Goal: Find specific page/section: Find specific page/section

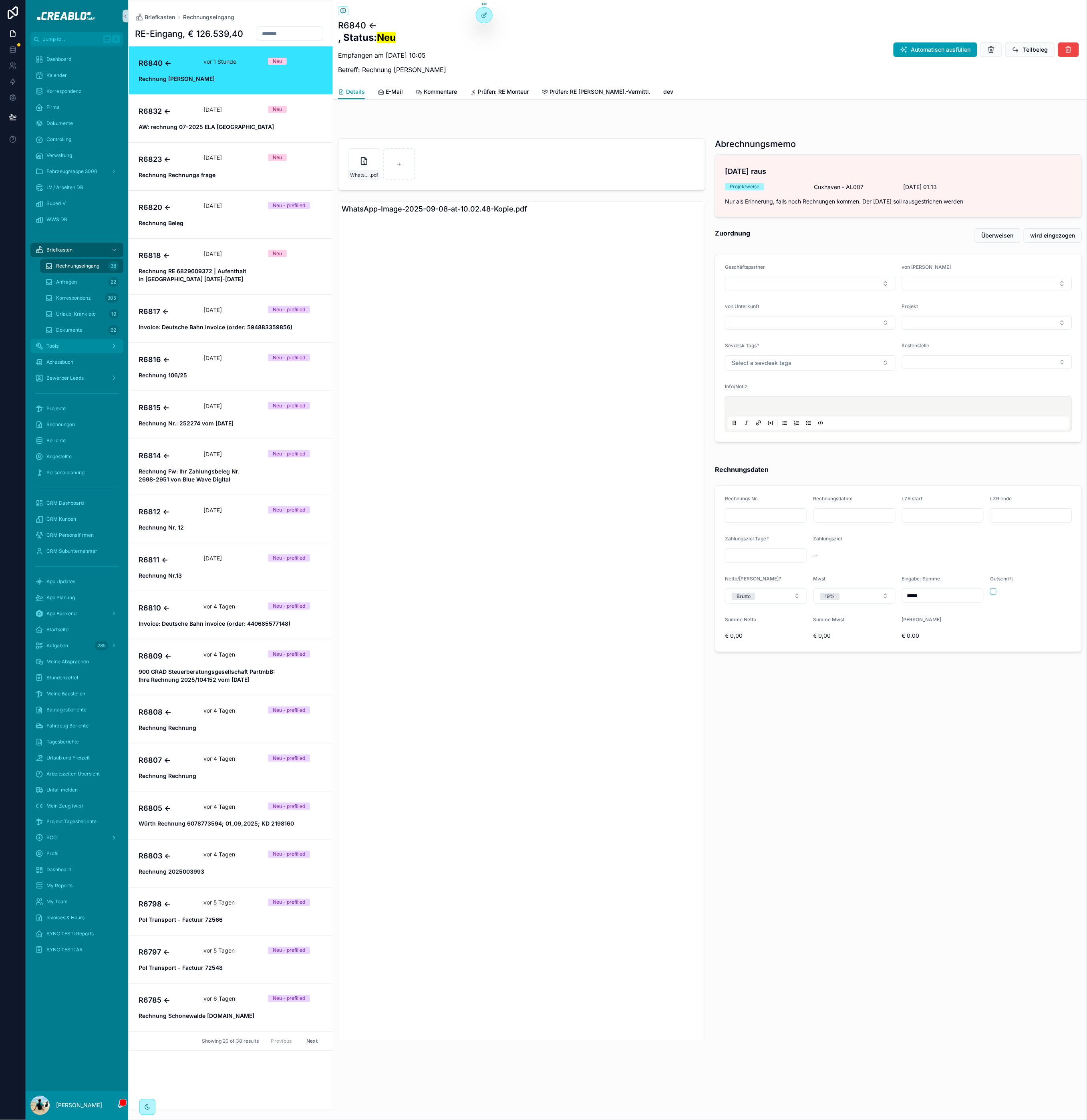
click at [68, 348] on div "Tools" at bounding box center [77, 346] width 83 height 13
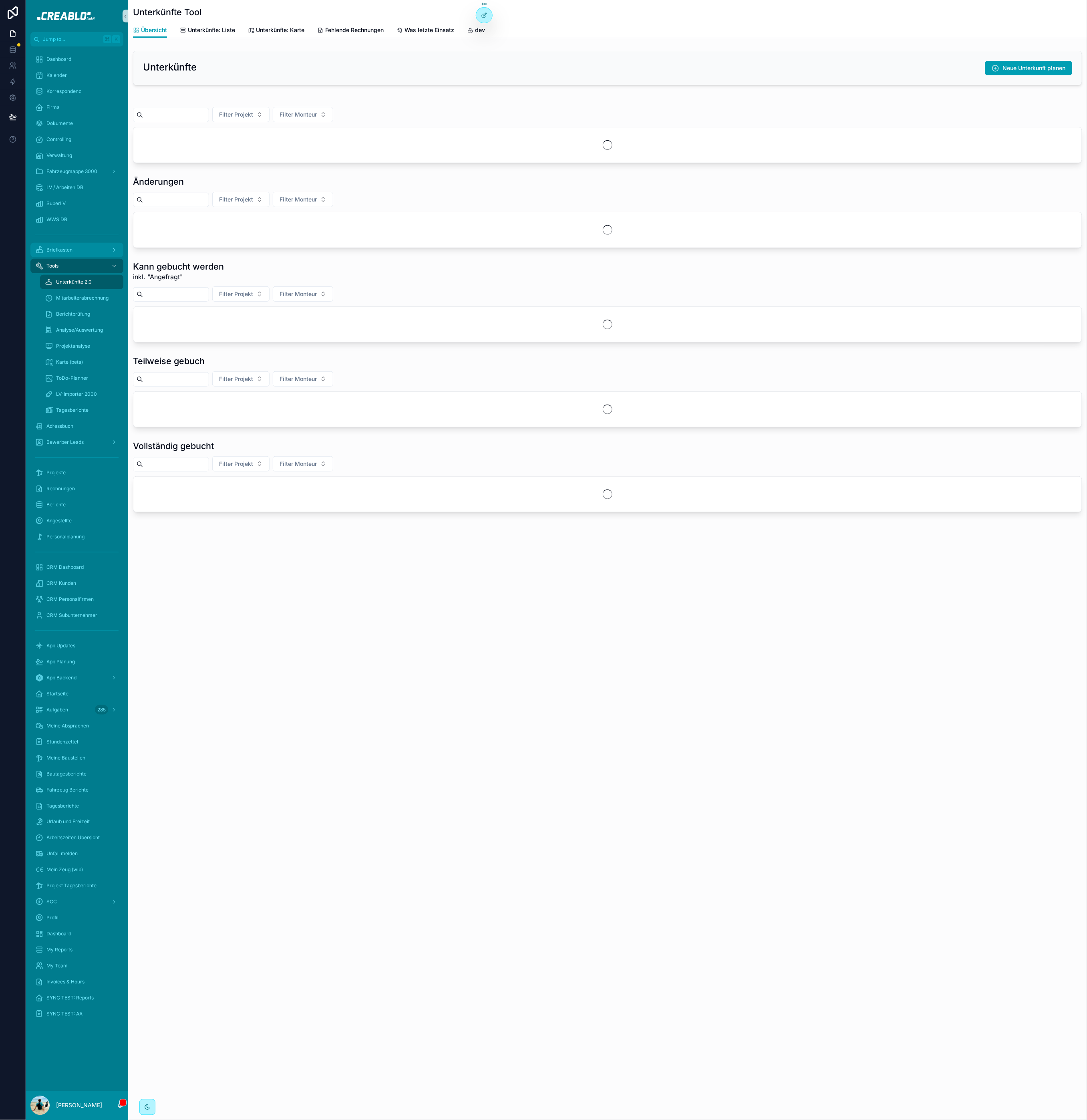
click at [75, 251] on div "Briefkasten" at bounding box center [77, 250] width 83 height 13
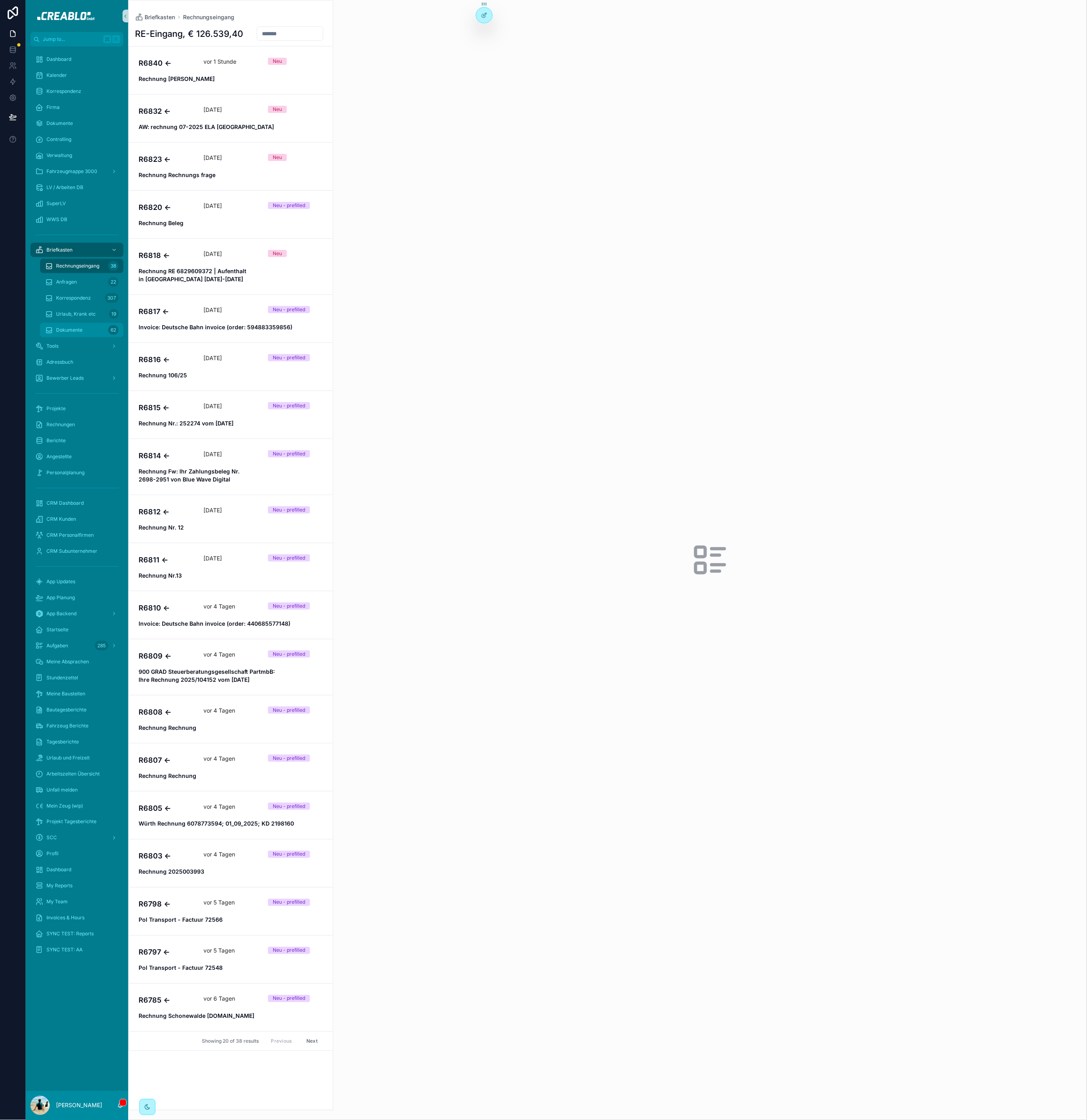
click at [76, 330] on span "Dokumente" at bounding box center [69, 330] width 27 height 7
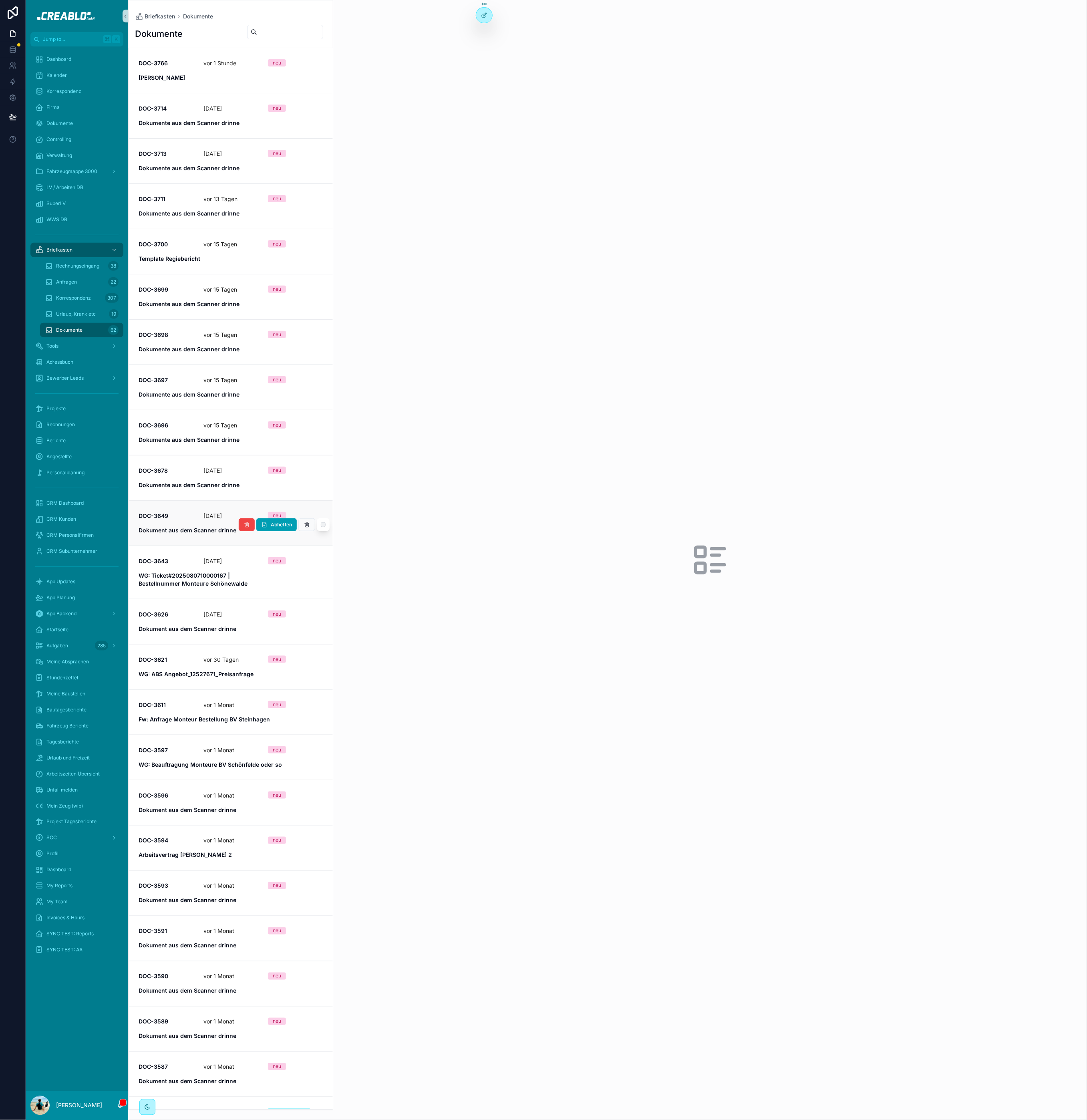
click at [181, 514] on span "DOC-3649" at bounding box center [166, 516] width 55 height 8
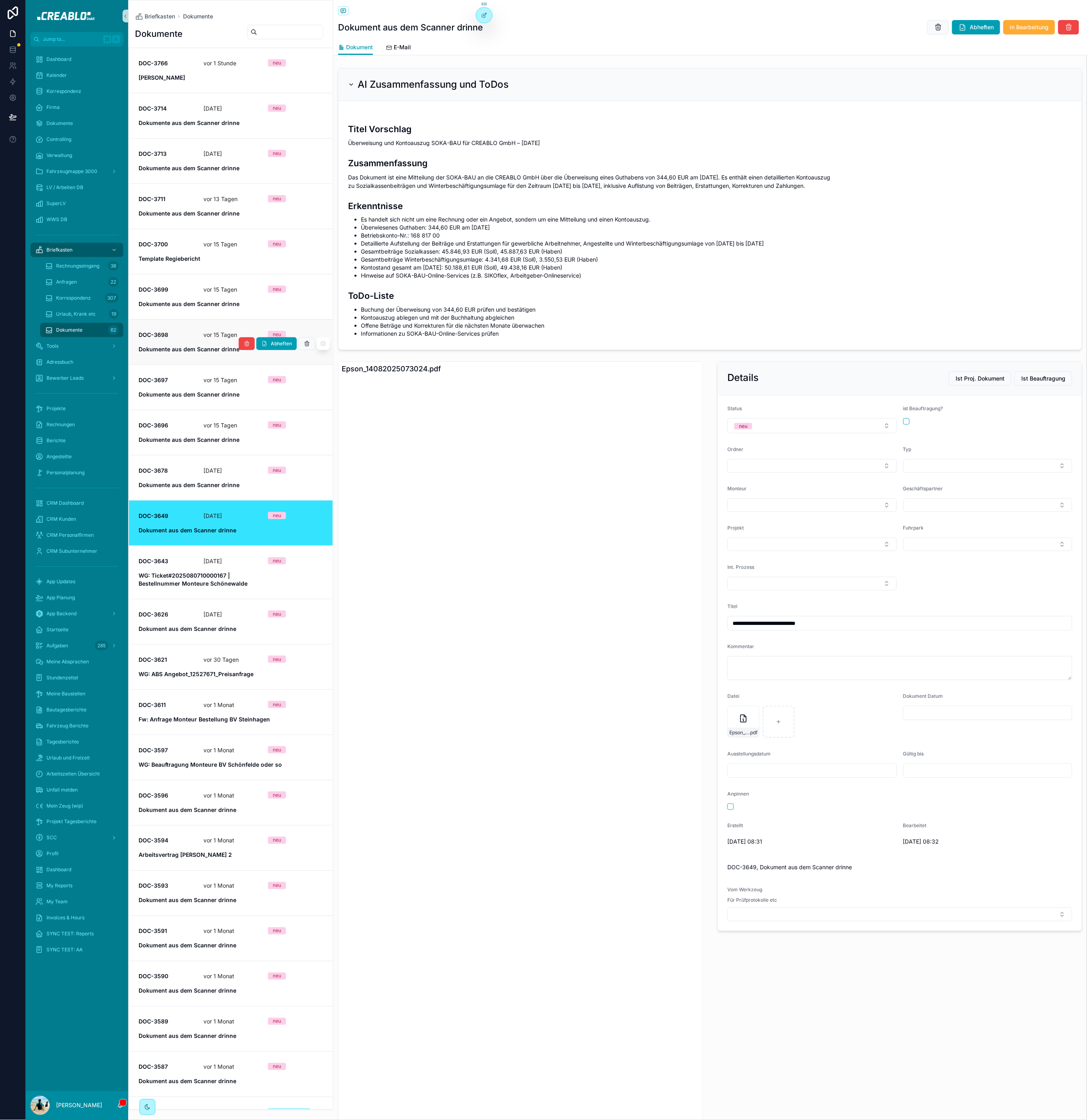
click at [182, 345] on div "DOC-3698 vor 15 Tagen neu Dokumente aus dem Scanner drinne" at bounding box center [231, 342] width 185 height 23
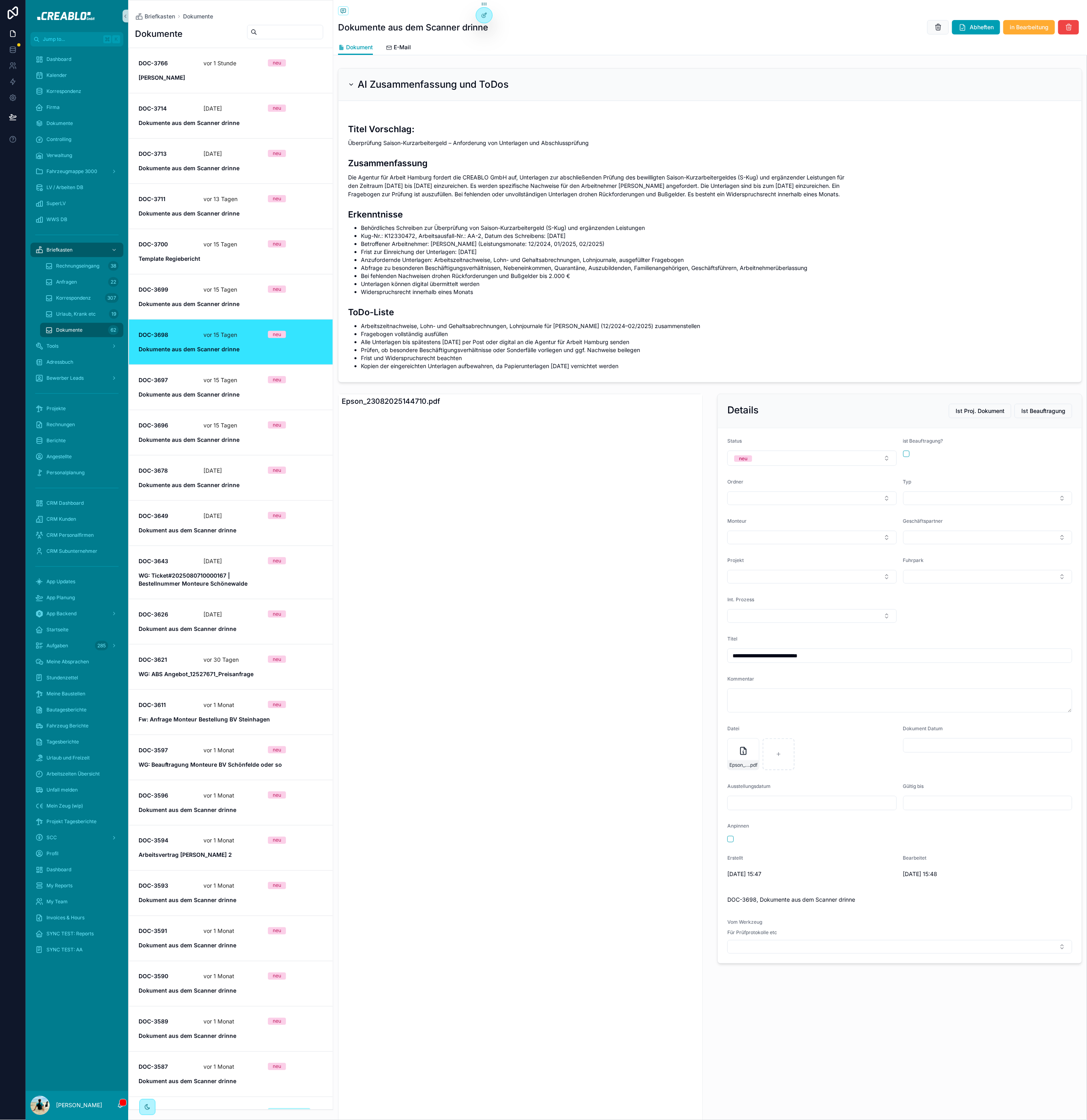
click at [624, 324] on li "Arbeitszeitnachweise, Lohn- und Gehaltsabrechnungen, Lohnjournale für Ivan Vasy…" at bounding box center [717, 326] width 711 height 8
click at [681, 324] on li "Arbeitszeitnachweise, Lohn- und Gehaltsabrechnungen, Lohnjournale für Ivan Vasy…" at bounding box center [717, 326] width 711 height 8
drag, startPoint x: 701, startPoint y: 324, endPoint x: 361, endPoint y: 328, distance: 340.0
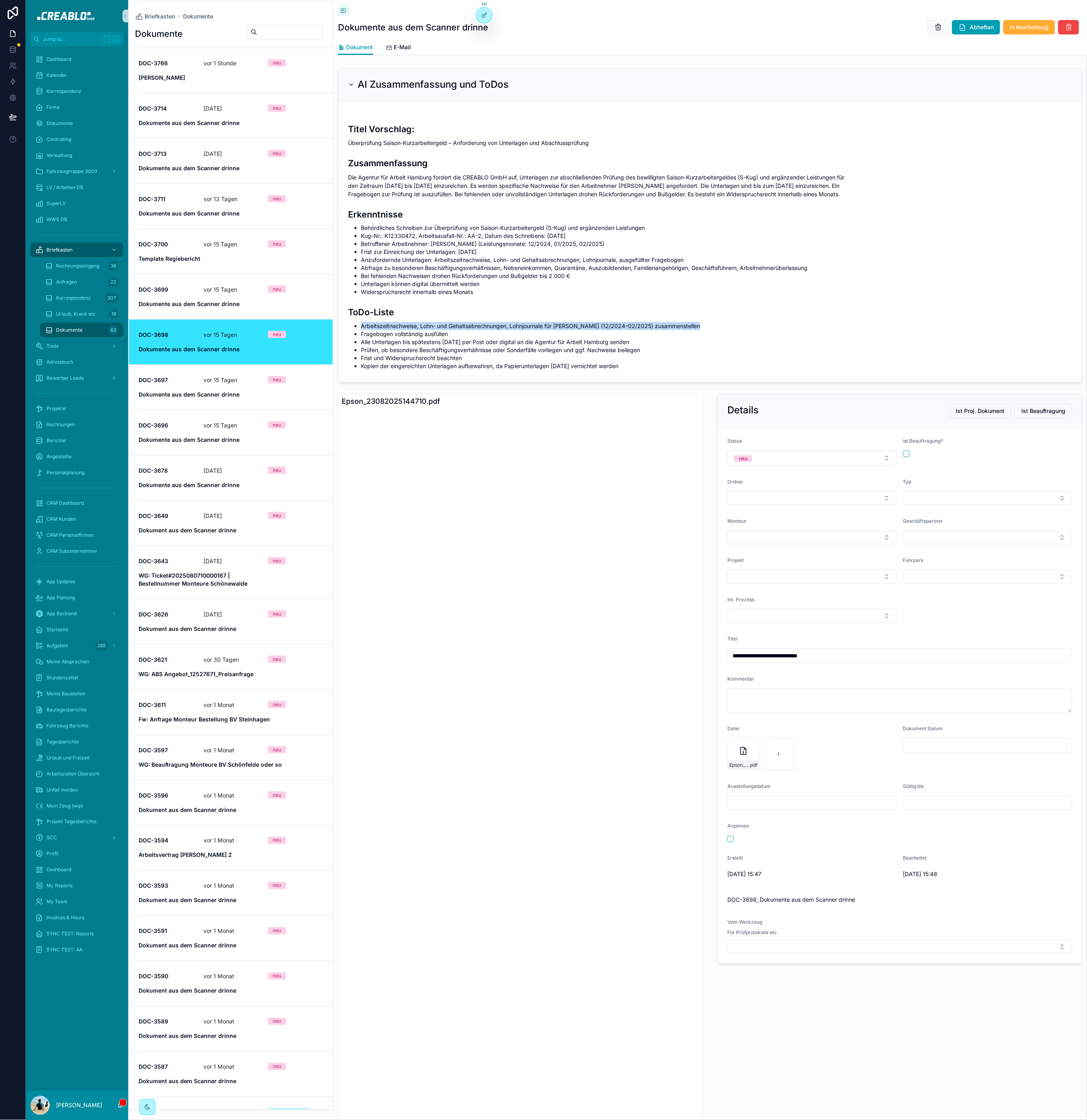
click at [361, 328] on li "Arbeitszeitnachweise, Lohn- und Gehaltsabrechnungen, Lohnjournale für Ivan Vasy…" at bounding box center [717, 326] width 711 height 8
click at [362, 328] on li "Arbeitszeitnachweise, Lohn- und Gehaltsabrechnungen, Lohnjournale für Ivan Vasy…" at bounding box center [717, 326] width 711 height 8
click at [387, 336] on li "Fragebogen vollständig ausfüllen" at bounding box center [717, 334] width 711 height 8
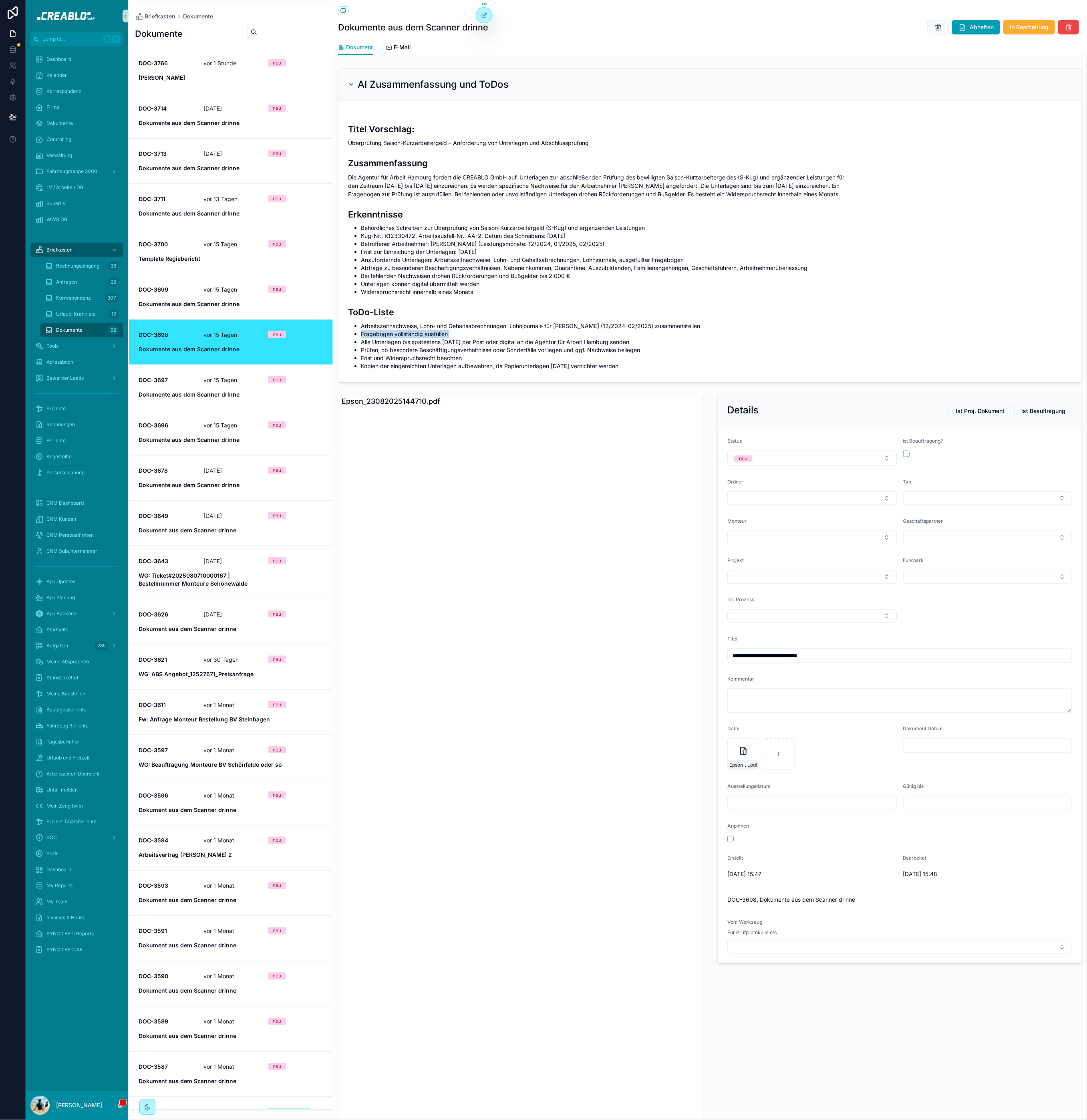
click at [392, 339] on li "Alle Unterlagen bis spätestens 21.08.2025 per Post oder digital an die Agentur …" at bounding box center [717, 342] width 711 height 8
click at [77, 266] on span "Rechnungseingang" at bounding box center [78, 266] width 43 height 7
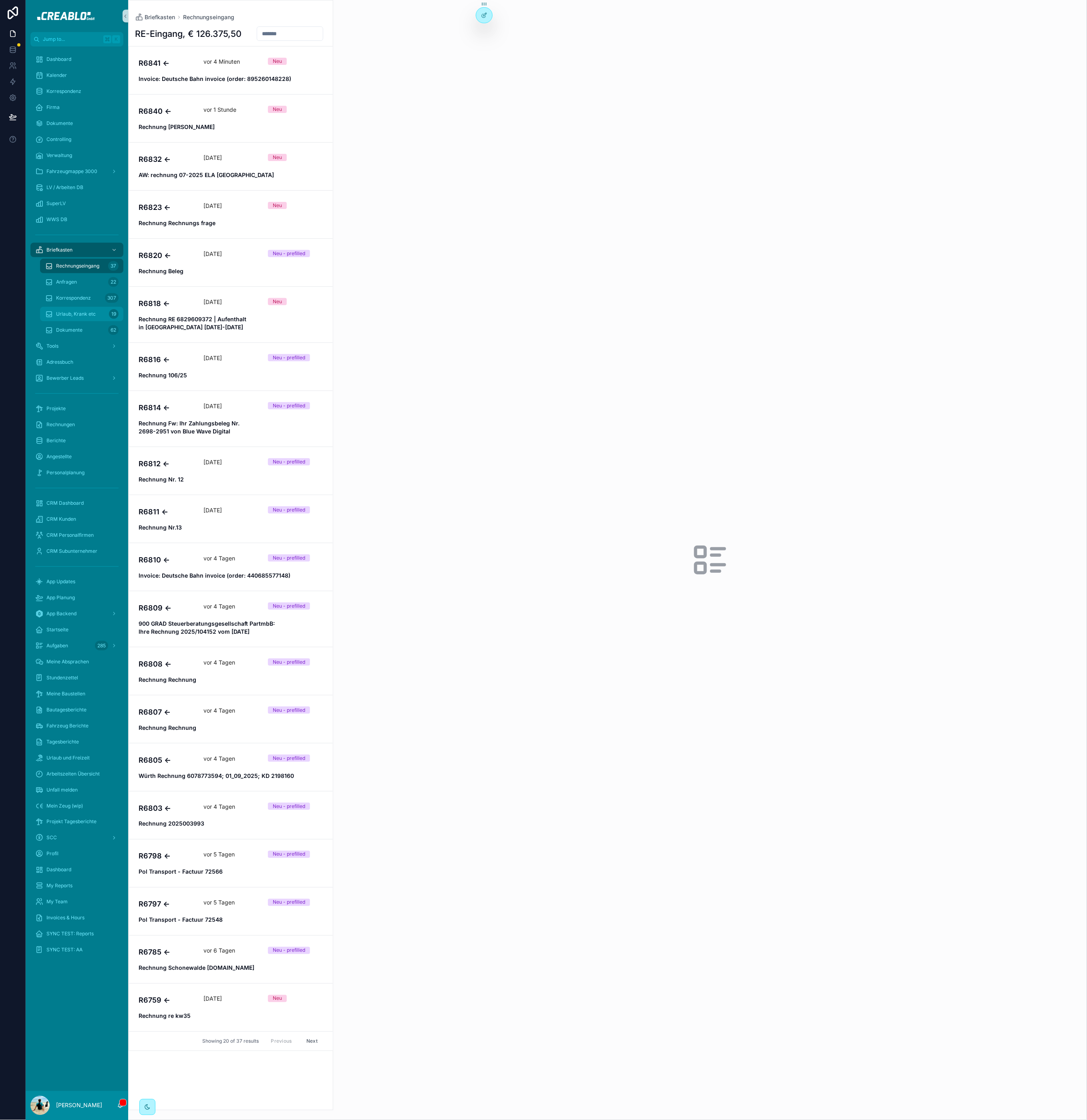
click at [84, 316] on span "Urlaub, Krank etc" at bounding box center [76, 314] width 40 height 7
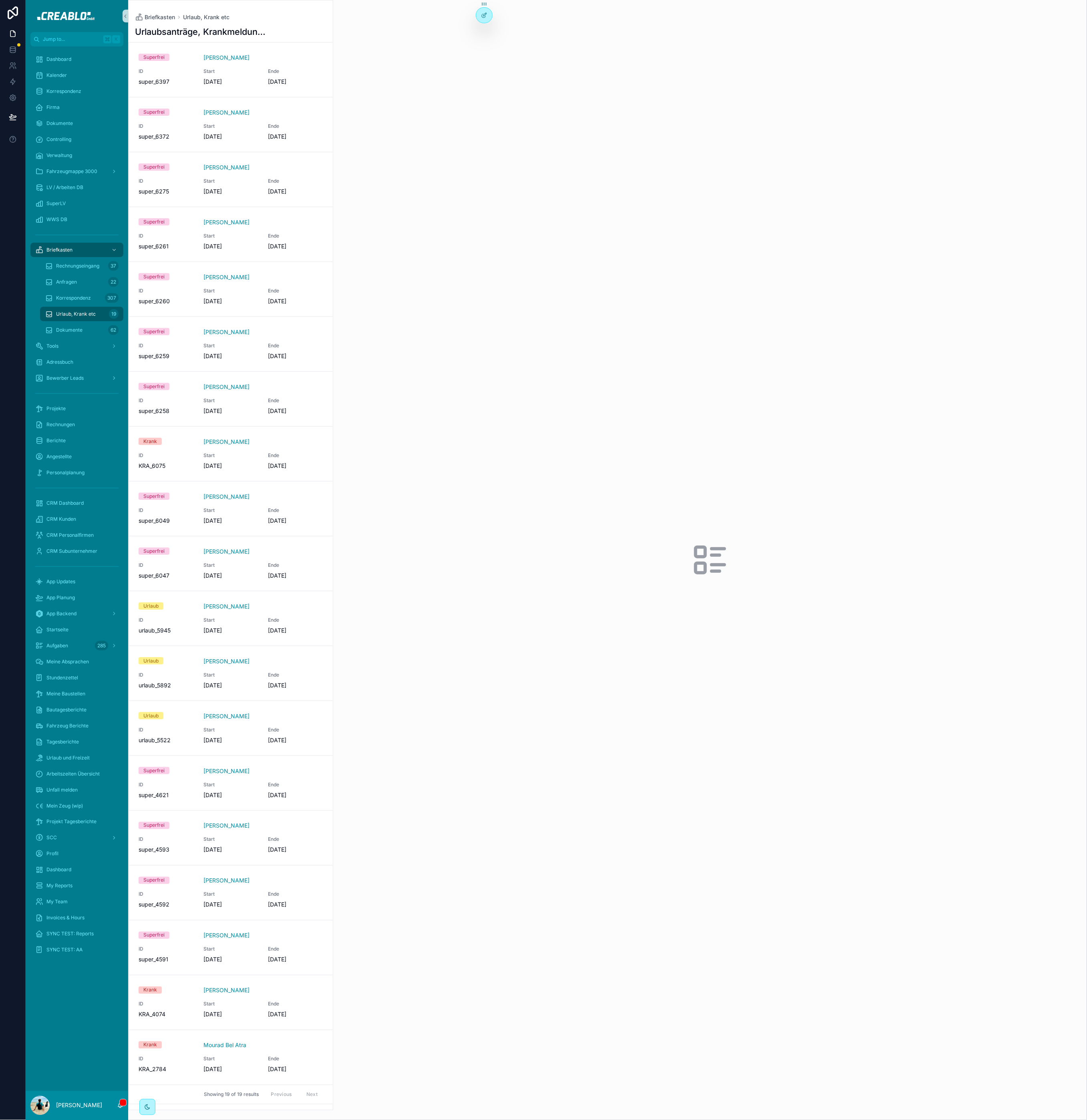
click at [69, 314] on span "Urlaub, Krank etc" at bounding box center [76, 314] width 40 height 7
click at [73, 333] on span "Dokumente" at bounding box center [69, 330] width 27 height 7
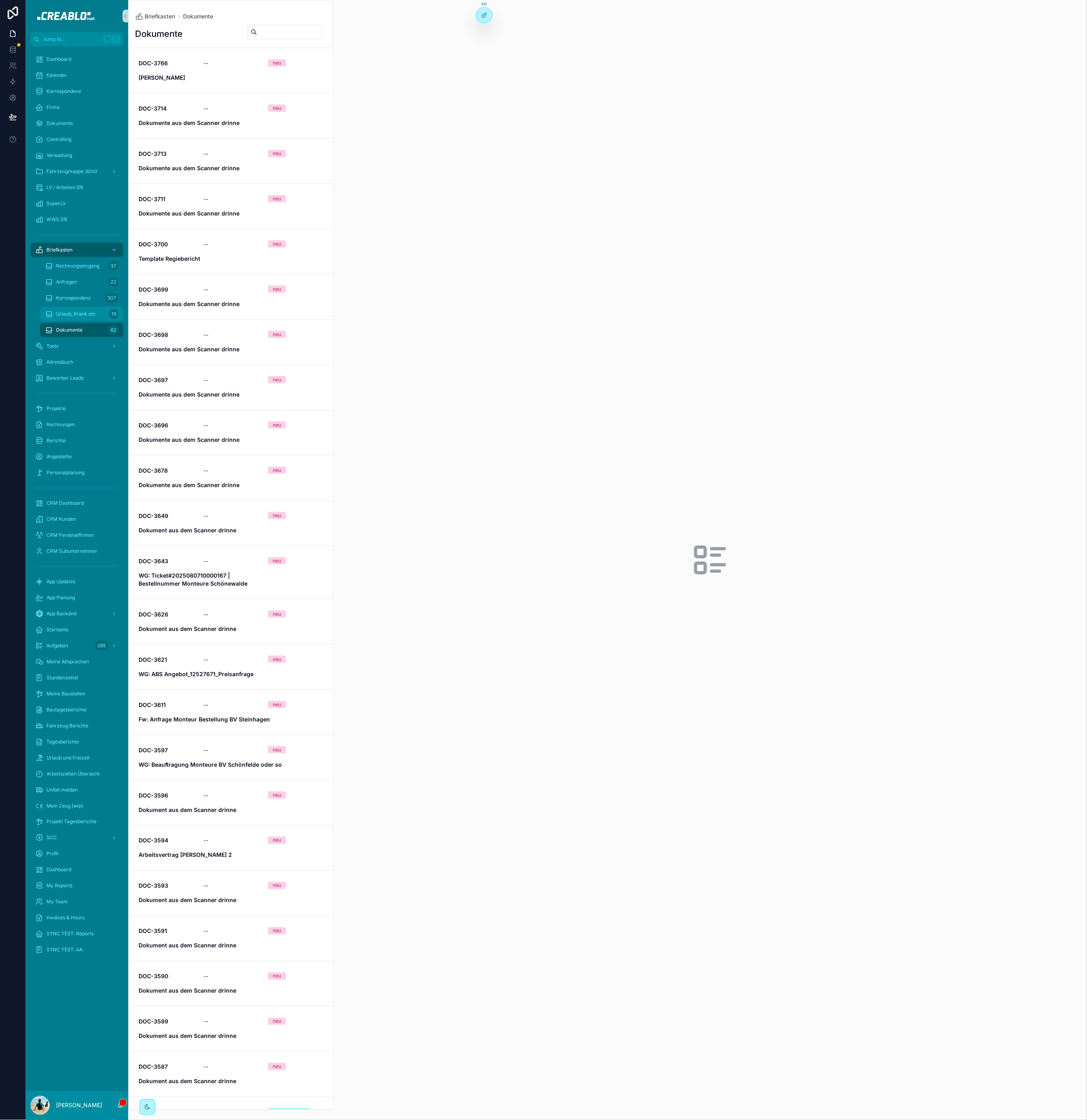
click at [80, 310] on div "Urlaub, Krank etc 19" at bounding box center [82, 314] width 74 height 13
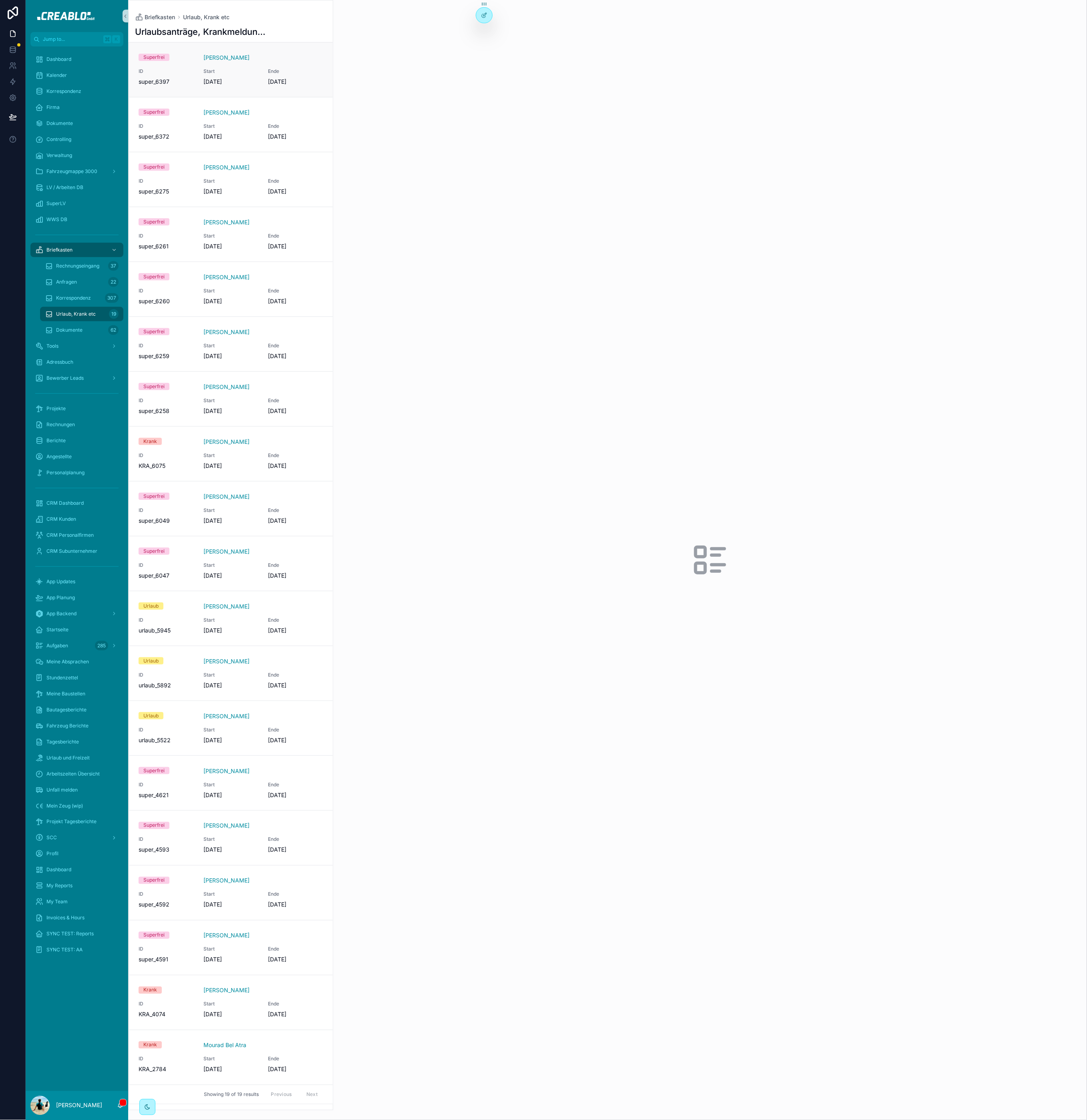
click at [251, 75] on div "Start 9.9.2025" at bounding box center [231, 77] width 55 height 18
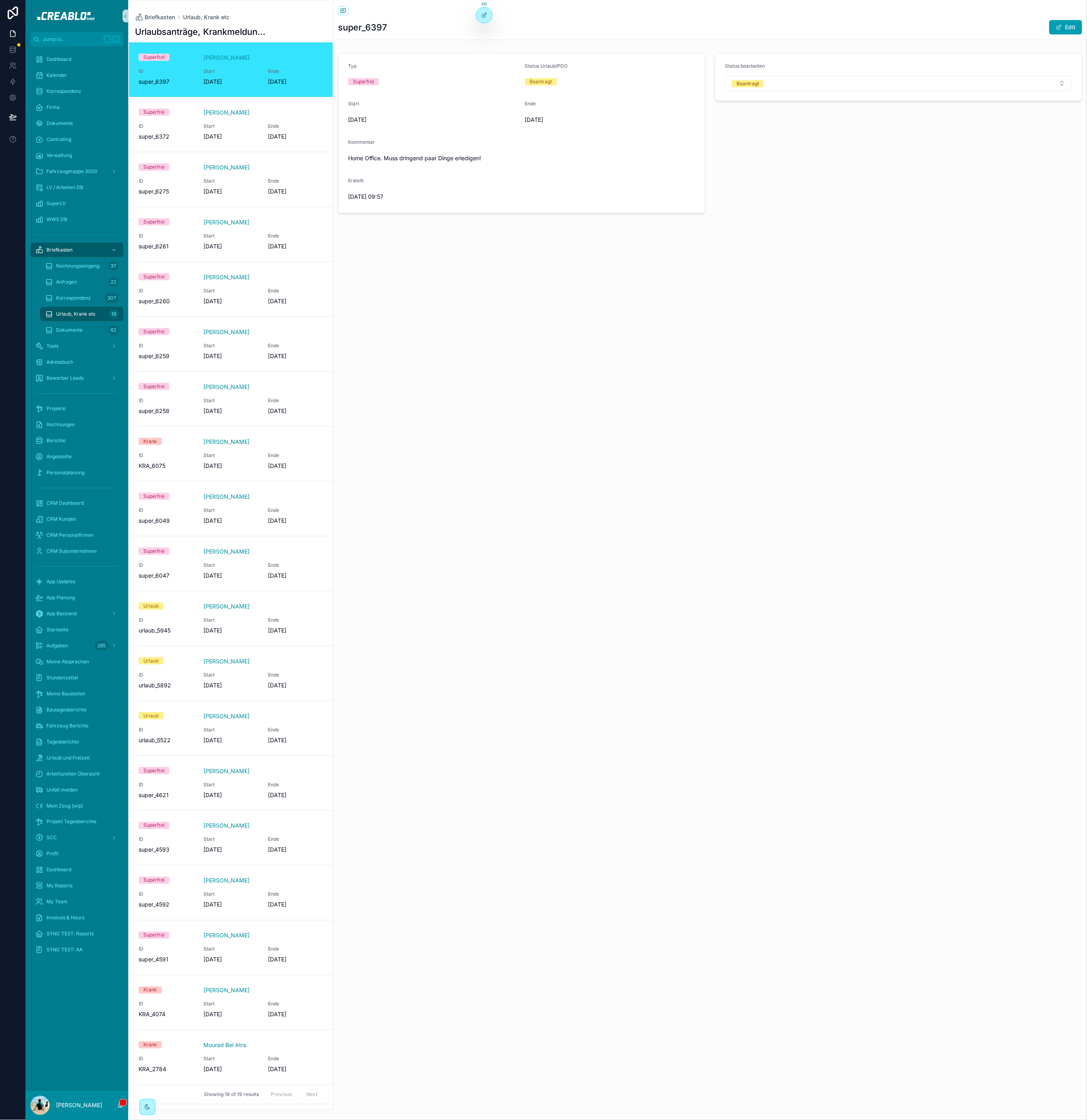
drag, startPoint x: 466, startPoint y: 201, endPoint x: 437, endPoint y: 181, distance: 35.2
click at [437, 181] on div "Erstellt 4.9.2025 09:57" at bounding box center [433, 190] width 170 height 26
click at [435, 182] on div "Erstellt" at bounding box center [433, 182] width 170 height 10
click at [243, 133] on span "[DATE]" at bounding box center [231, 137] width 55 height 8
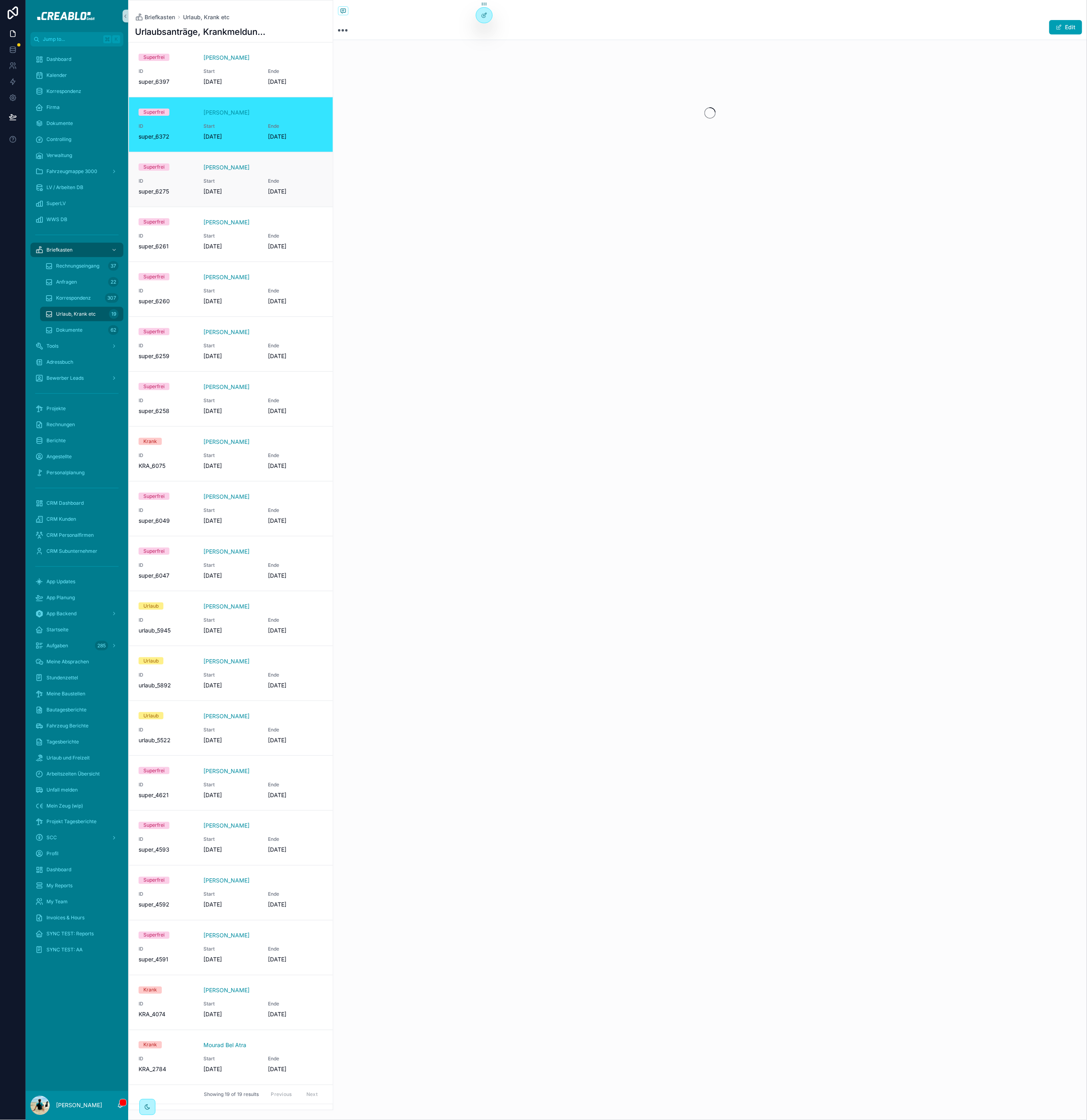
click at [283, 199] on link "Superfrei Marc Möllering ID super_6275 Start 8.9.2025 Ende 8.9.2025" at bounding box center [231, 179] width 204 height 55
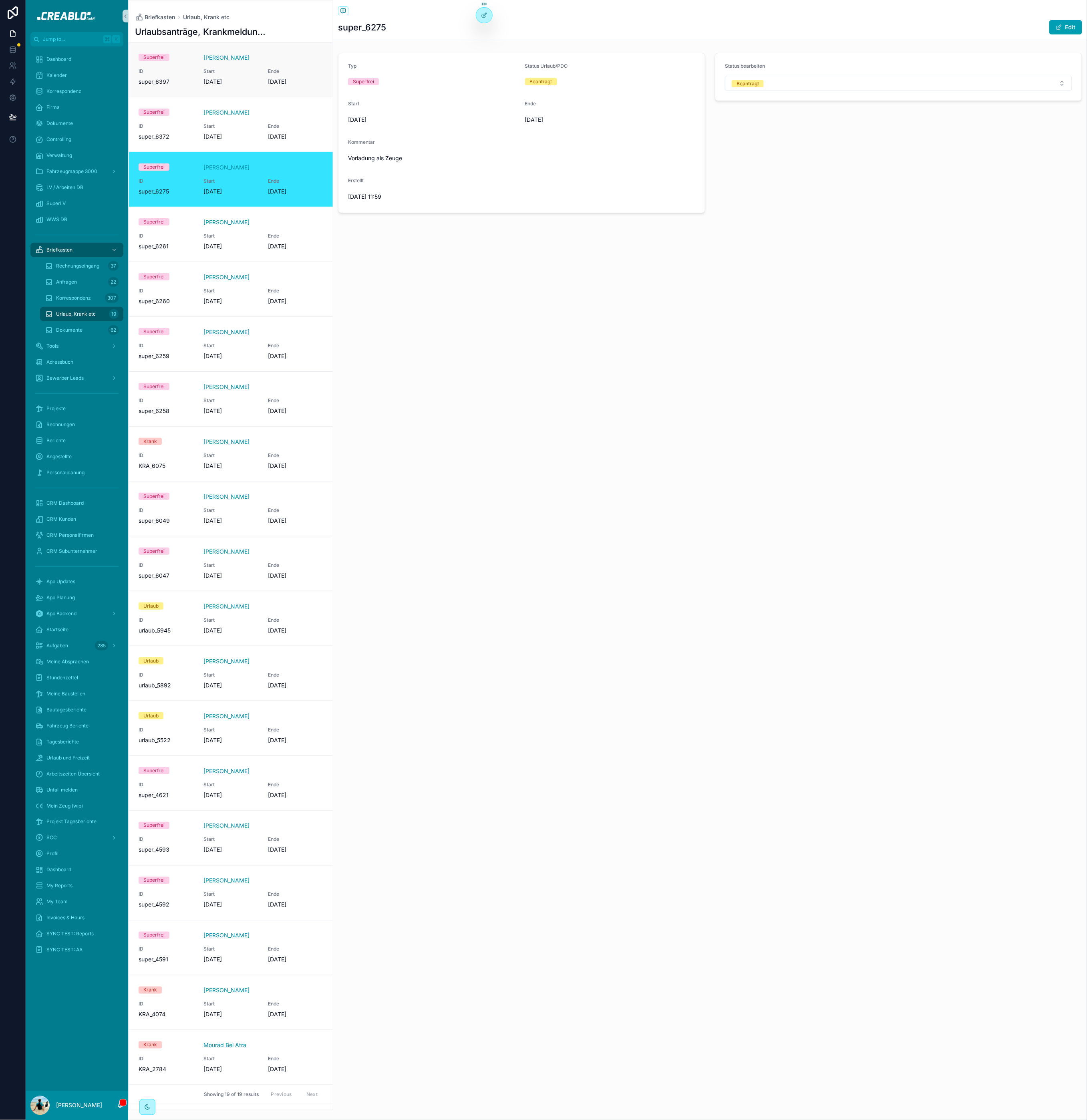
click at [283, 75] on div "Ende 9.9.2025" at bounding box center [295, 77] width 55 height 18
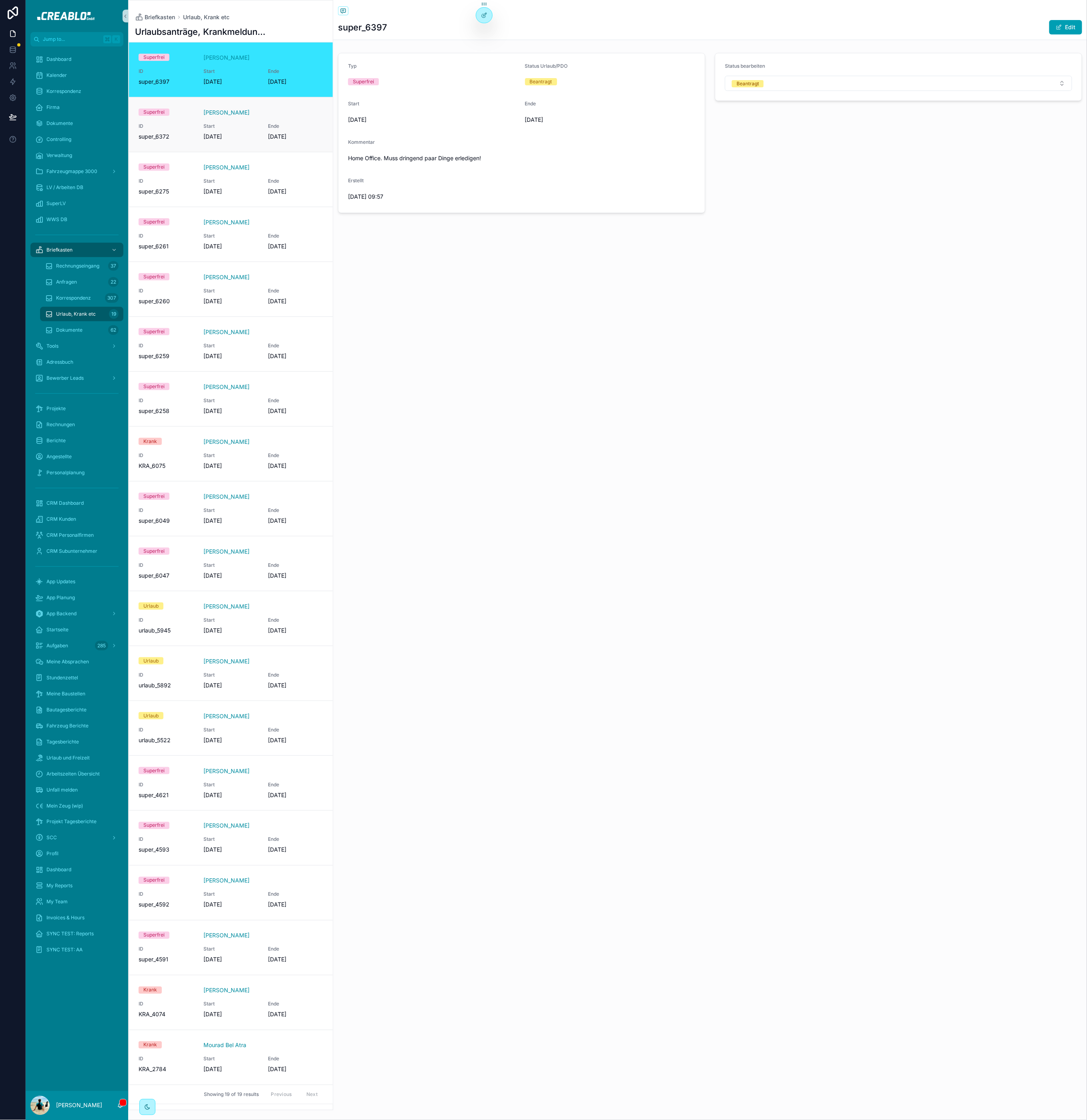
click at [269, 129] on span "Ende" at bounding box center [295, 126] width 55 height 7
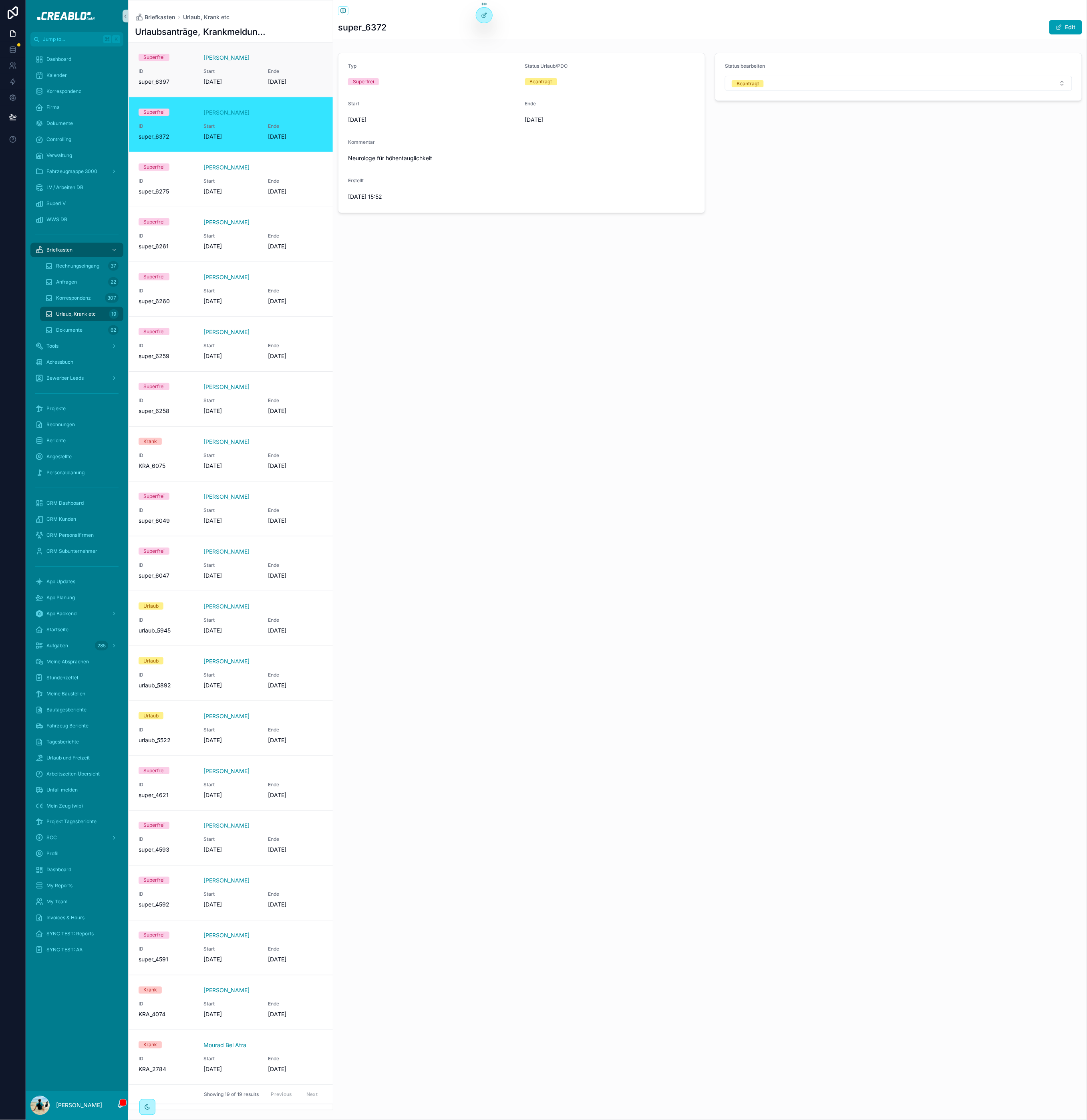
click at [300, 80] on span "[DATE]" at bounding box center [295, 82] width 55 height 8
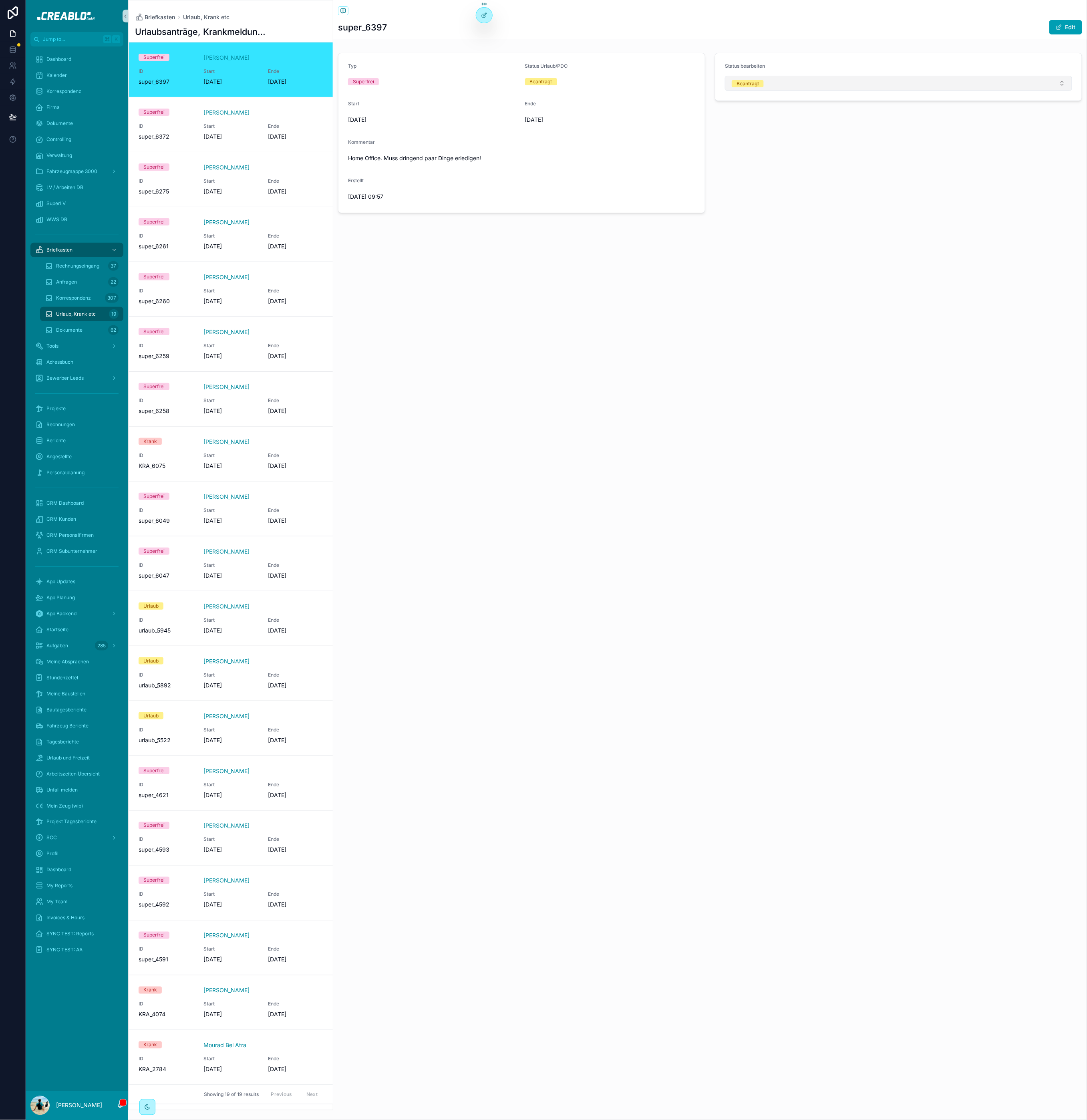
drag, startPoint x: 804, startPoint y: 74, endPoint x: 802, endPoint y: 79, distance: 5.4
click at [804, 75] on div "Status bearbeiten Beantragt" at bounding box center [899, 77] width 347 height 28
click at [802, 79] on button "Beantragt" at bounding box center [899, 83] width 347 height 15
drag, startPoint x: 690, startPoint y: 367, endPoint x: 270, endPoint y: 186, distance: 457.3
click at [686, 363] on div "Back to Urlaub, Krank etc Urlaub, Krank etc super_6397 Edit Typ Superfrei Statu…" at bounding box center [710, 560] width 754 height 1120
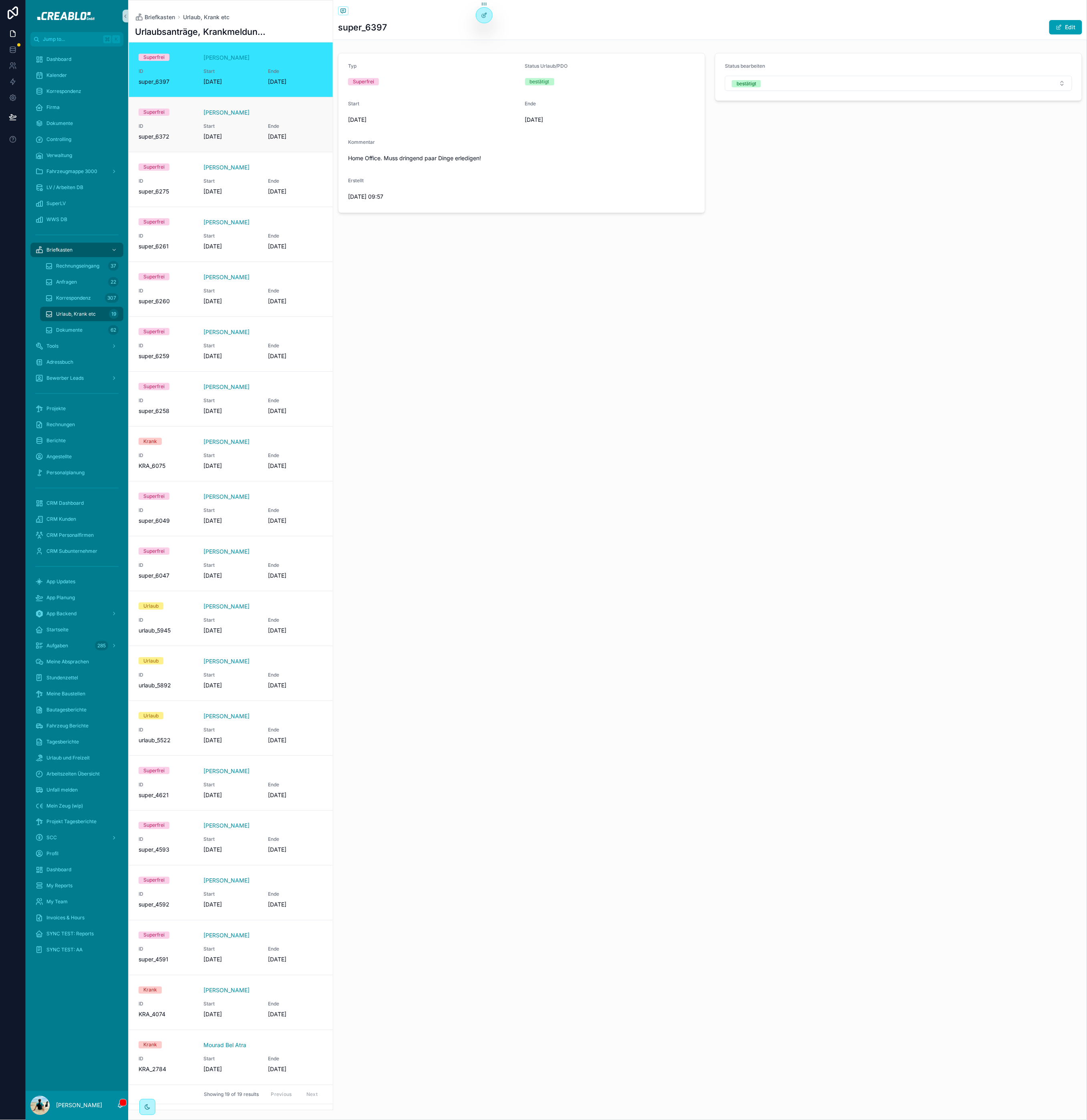
click at [254, 119] on div "Superfrei Lasse Stevens ID super_6372 Start 25.9.2025 Ende 25.9.2025" at bounding box center [231, 125] width 185 height 32
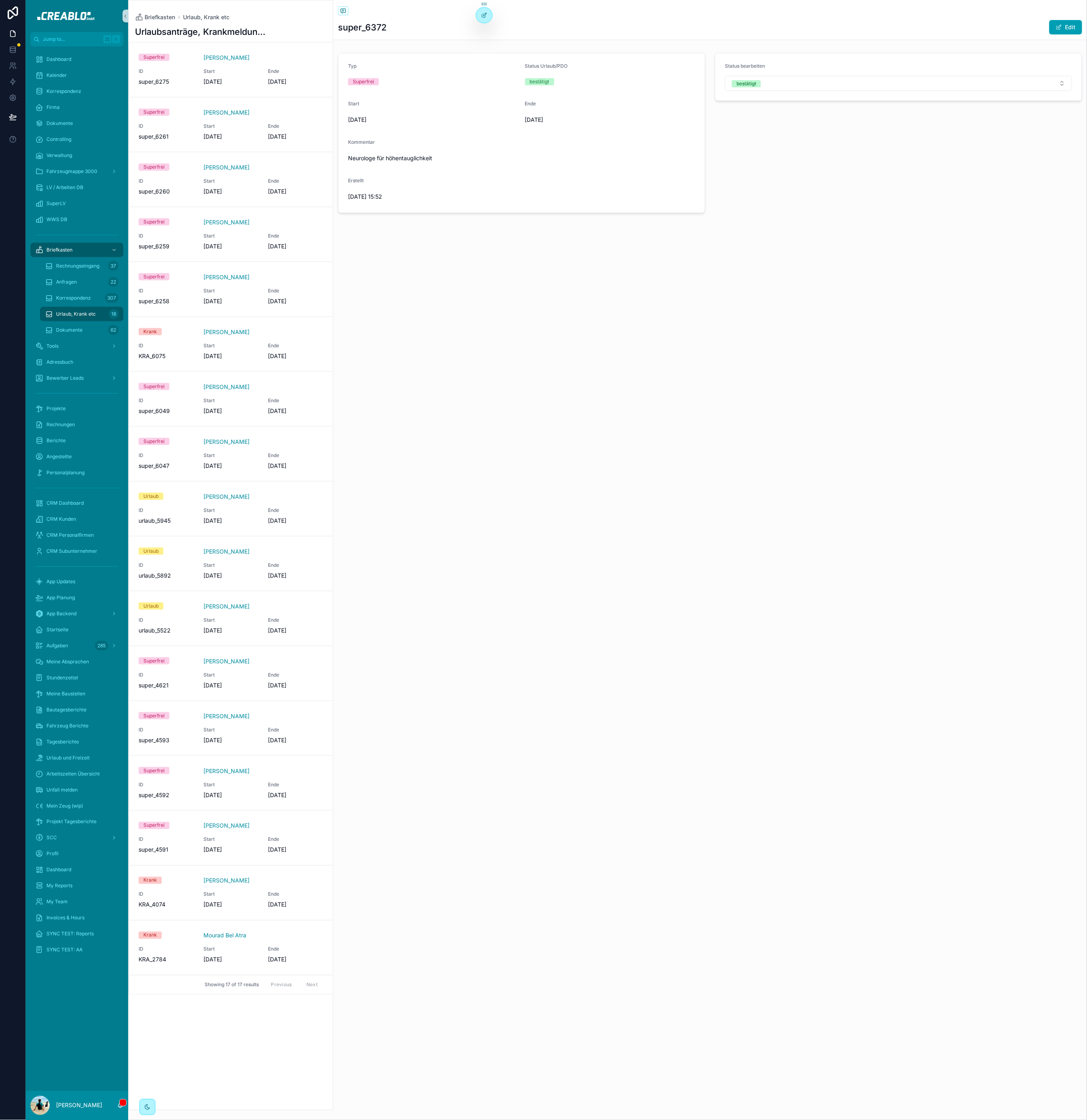
drag, startPoint x: 408, startPoint y: 173, endPoint x: 339, endPoint y: 68, distance: 125.6
click at [333, 72] on div "Typ Superfrei Status Urlaub/PDO bestätigt Start 25.9.2025 Ende 25.9.2025 Kommen…" at bounding box center [522, 133] width 377 height 167
click at [409, 87] on div "Superfrei" at bounding box center [433, 82] width 170 height 12
click at [780, 747] on div "Back to Urlaub, Krank etc Urlaub, Krank etc super_6372 Edit Typ Superfrei Statu…" at bounding box center [710, 560] width 754 height 1120
click at [458, 360] on div "Back to Urlaub, Krank etc Urlaub, Krank etc super_6372 Edit Typ Superfrei Statu…" at bounding box center [710, 560] width 754 height 1120
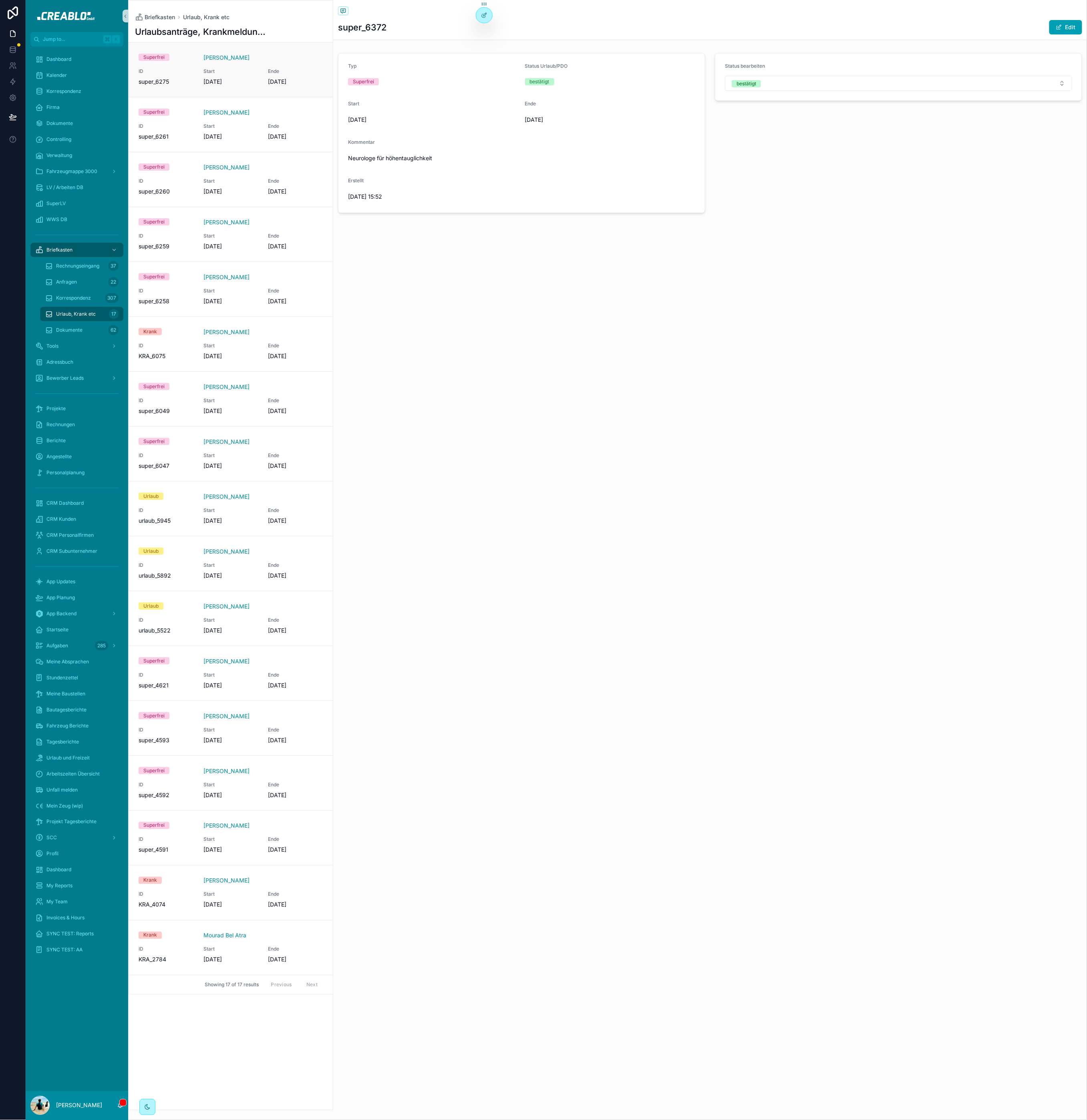
click at [244, 83] on span "[DATE]" at bounding box center [231, 82] width 55 height 8
click at [242, 66] on div "Superfrei Marc Möllering ID super_6275 Start 8.9.2025 Ende 8.9.2025" at bounding box center [231, 70] width 185 height 32
click at [565, 390] on div "Back to Urlaub, Krank etc Urlaub, Krank etc super_6275 Edit Typ Superfrei Statu…" at bounding box center [710, 560] width 754 height 1120
click at [255, 233] on span "Start" at bounding box center [231, 236] width 55 height 7
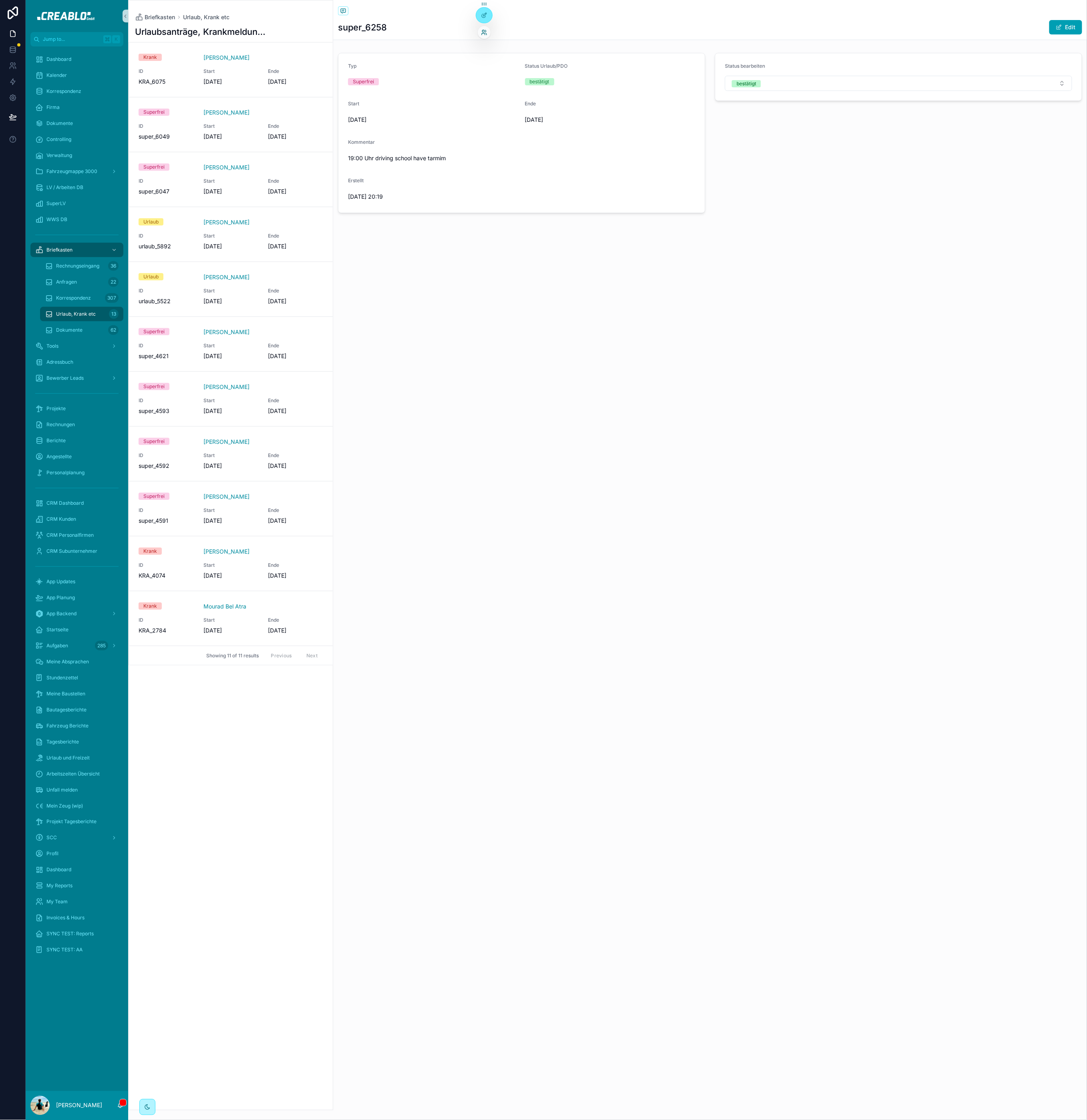
click at [484, 31] on icon at bounding box center [484, 32] width 7 height 7
click at [394, 46] on input "text" at bounding box center [402, 52] width 147 height 13
type input "***"
click at [469, 101] on button "Select" at bounding box center [466, 100] width 21 height 12
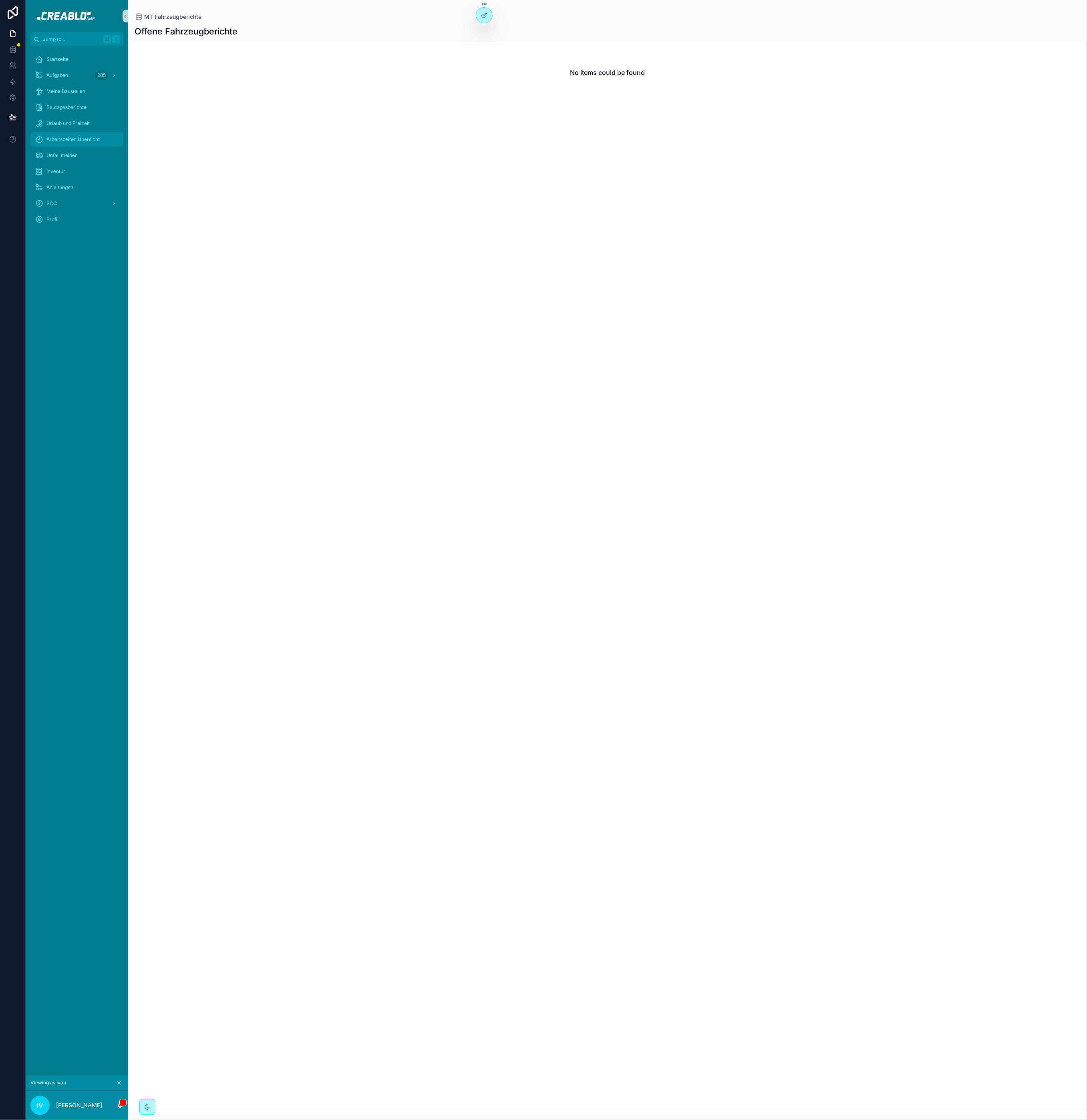
click at [83, 143] on div "Arbeitszeiten Übersicht" at bounding box center [77, 139] width 83 height 13
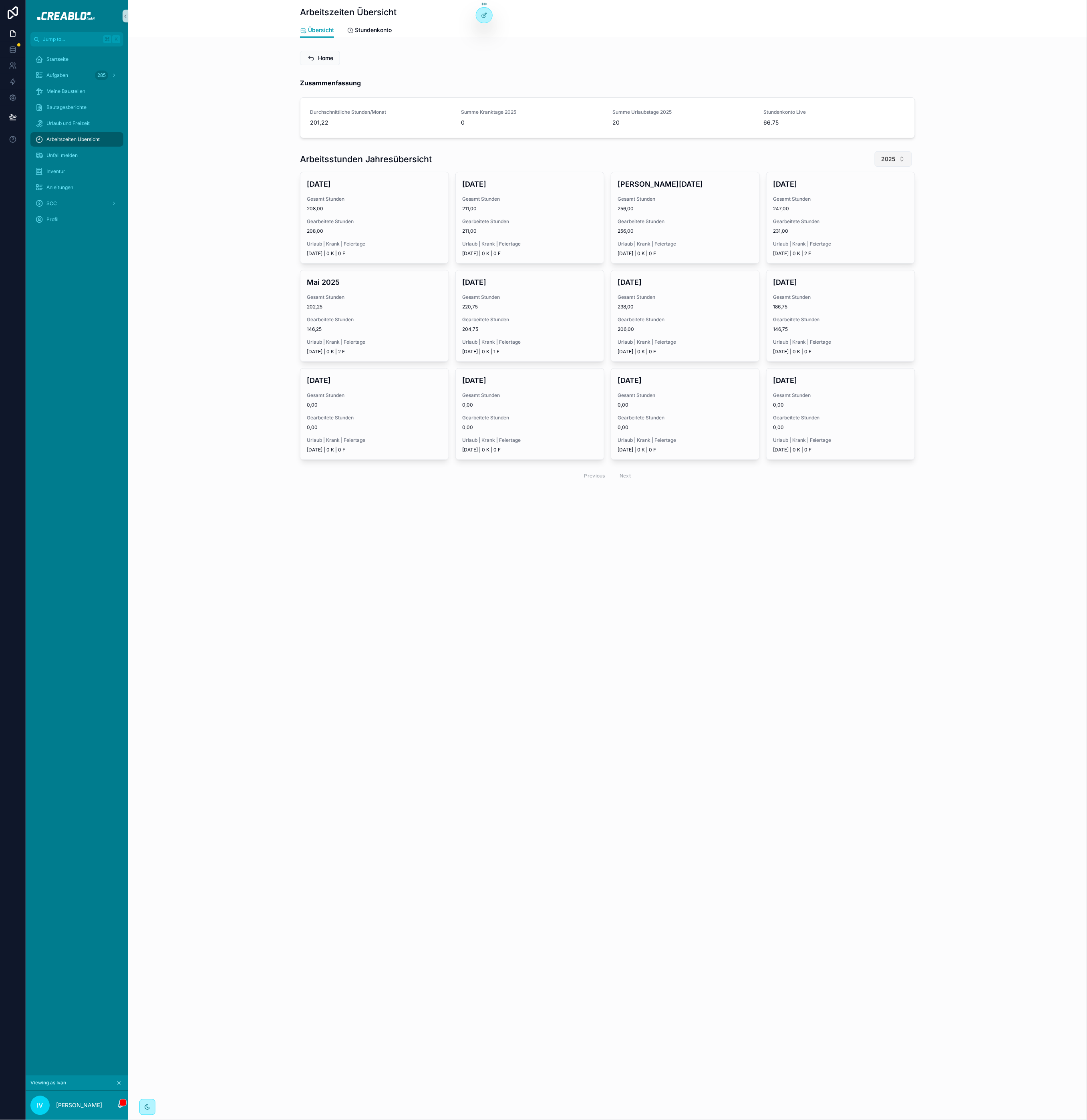
click at [900, 155] on button "2025" at bounding box center [894, 159] width 37 height 15
click at [891, 213] on div "2024" at bounding box center [893, 217] width 96 height 13
click at [854, 397] on span "Gesamt Stunden" at bounding box center [840, 395] width 135 height 7
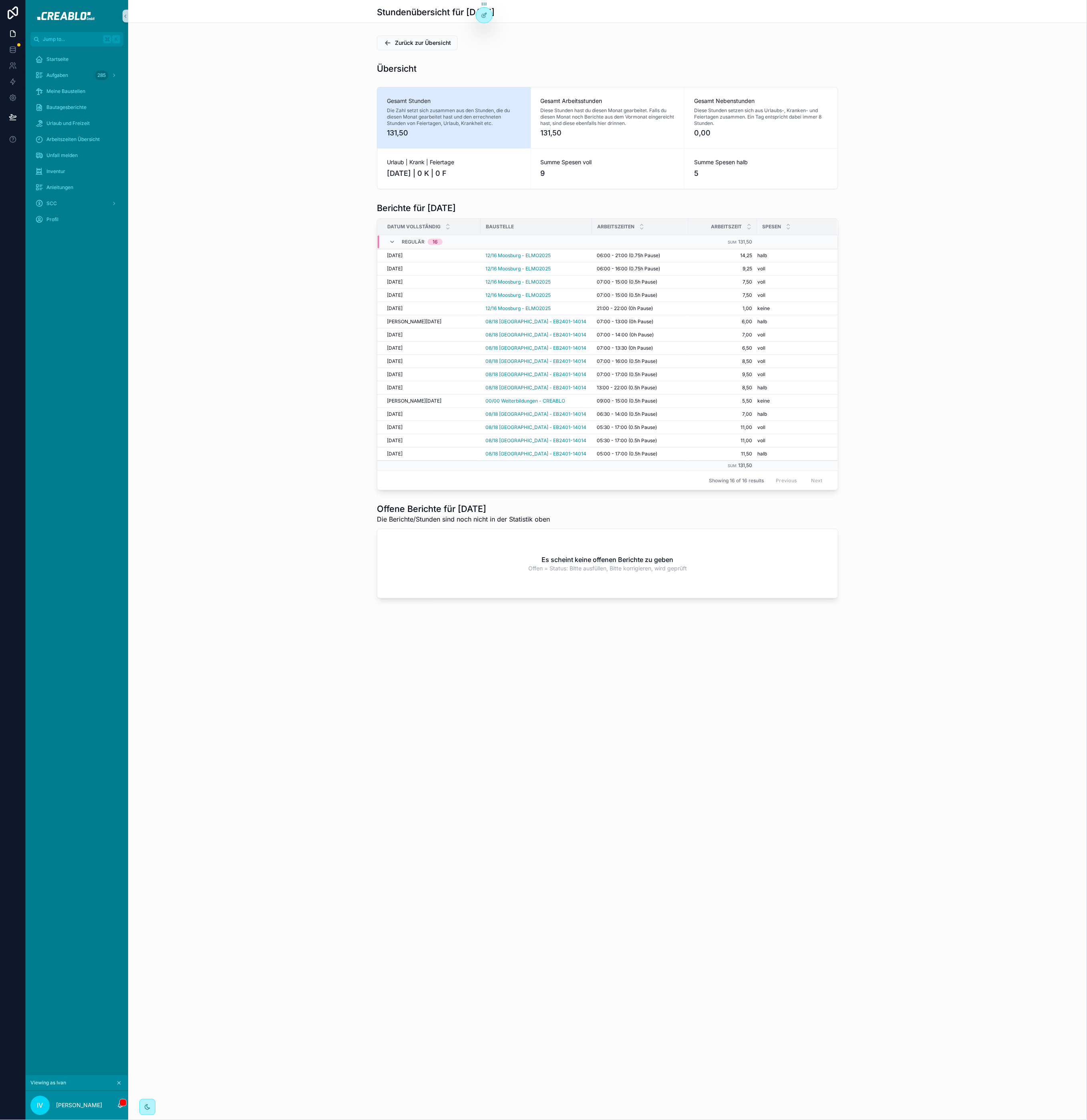
click at [121, 1083] on icon "scrollable content" at bounding box center [119, 1083] width 6 height 6
click at [78, 332] on div "Projekte" at bounding box center [77, 328] width 83 height 13
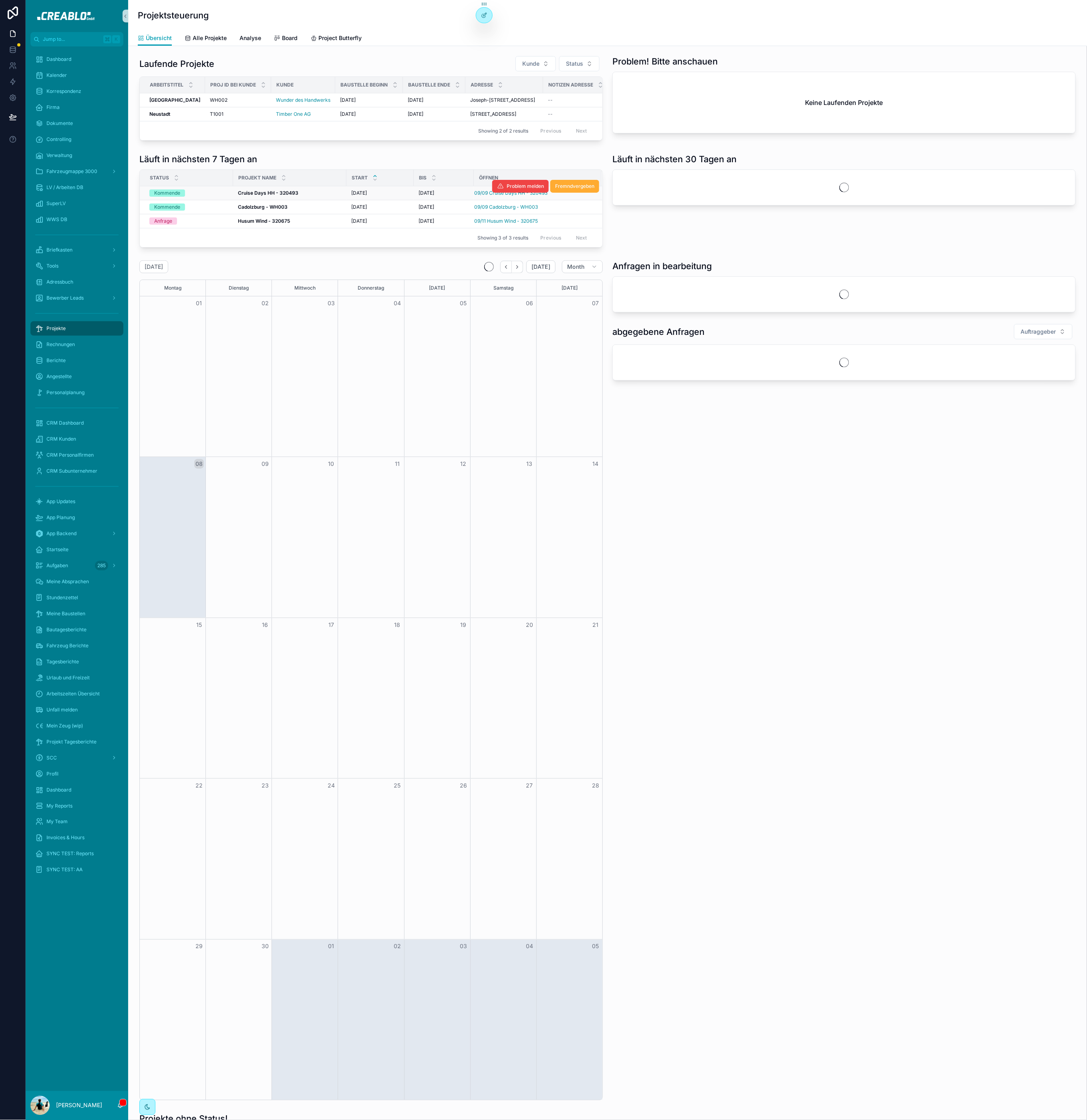
click at [272, 196] on strong "Cruise Days HH - 320493" at bounding box center [268, 193] width 60 height 6
click at [480, 196] on span "09/09 Cruise Days HH - 320493" at bounding box center [511, 193] width 73 height 7
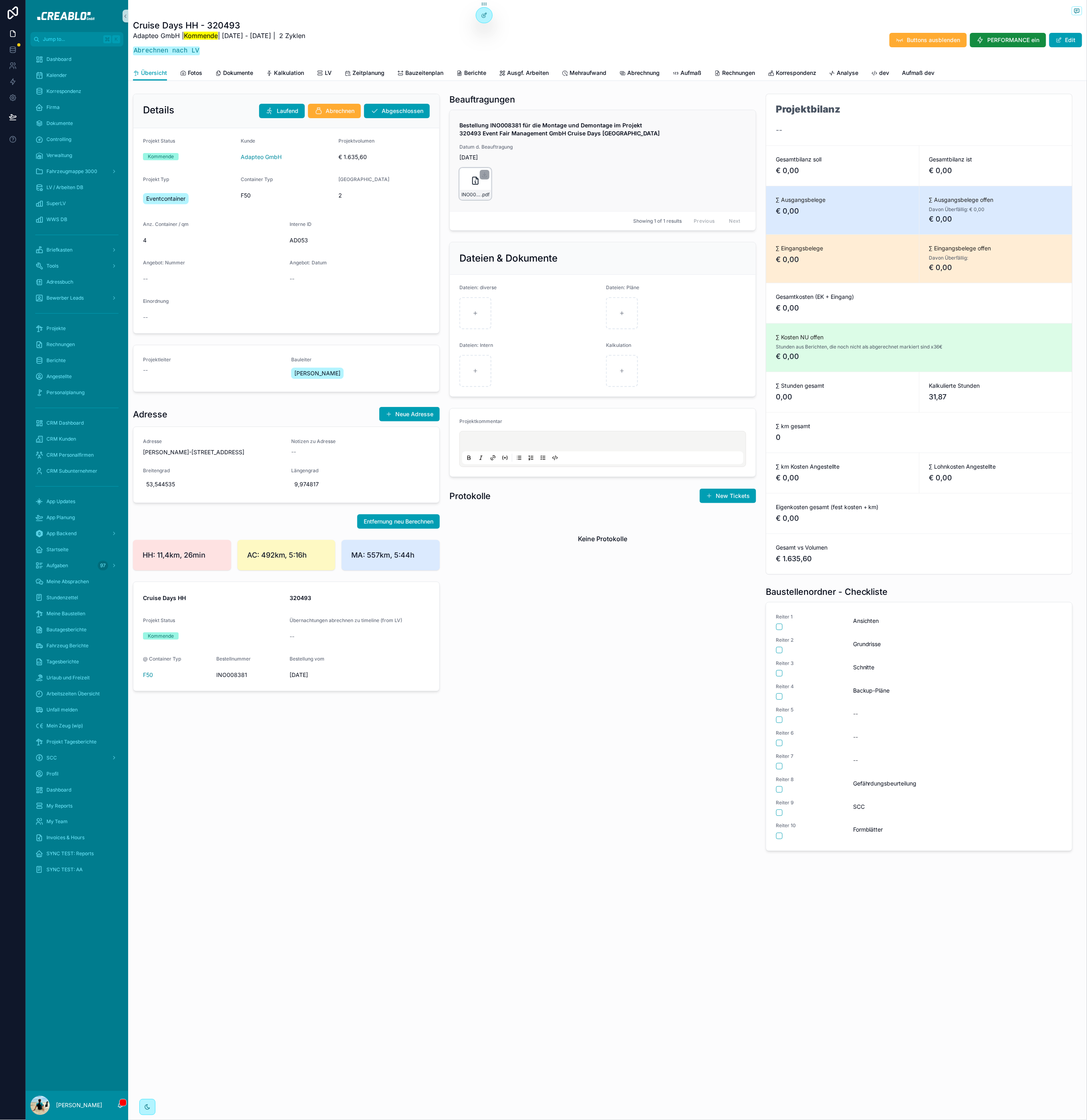
click at [464, 177] on div "INO008381---320493-Montage-und-Demontage .pdf" at bounding box center [476, 184] width 32 height 32
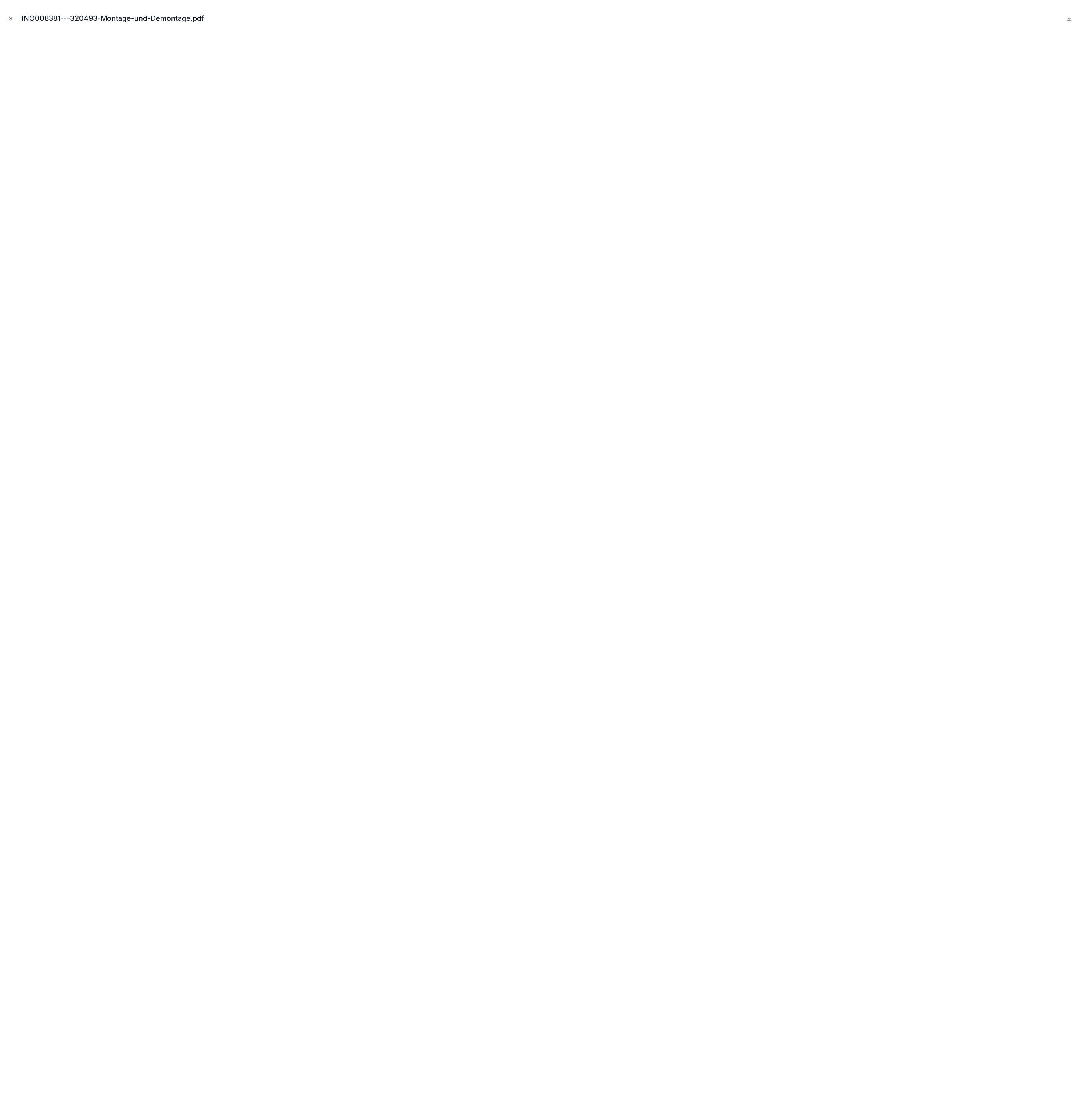
click at [10, 19] on icon "Close modal" at bounding box center [11, 19] width 3 height 3
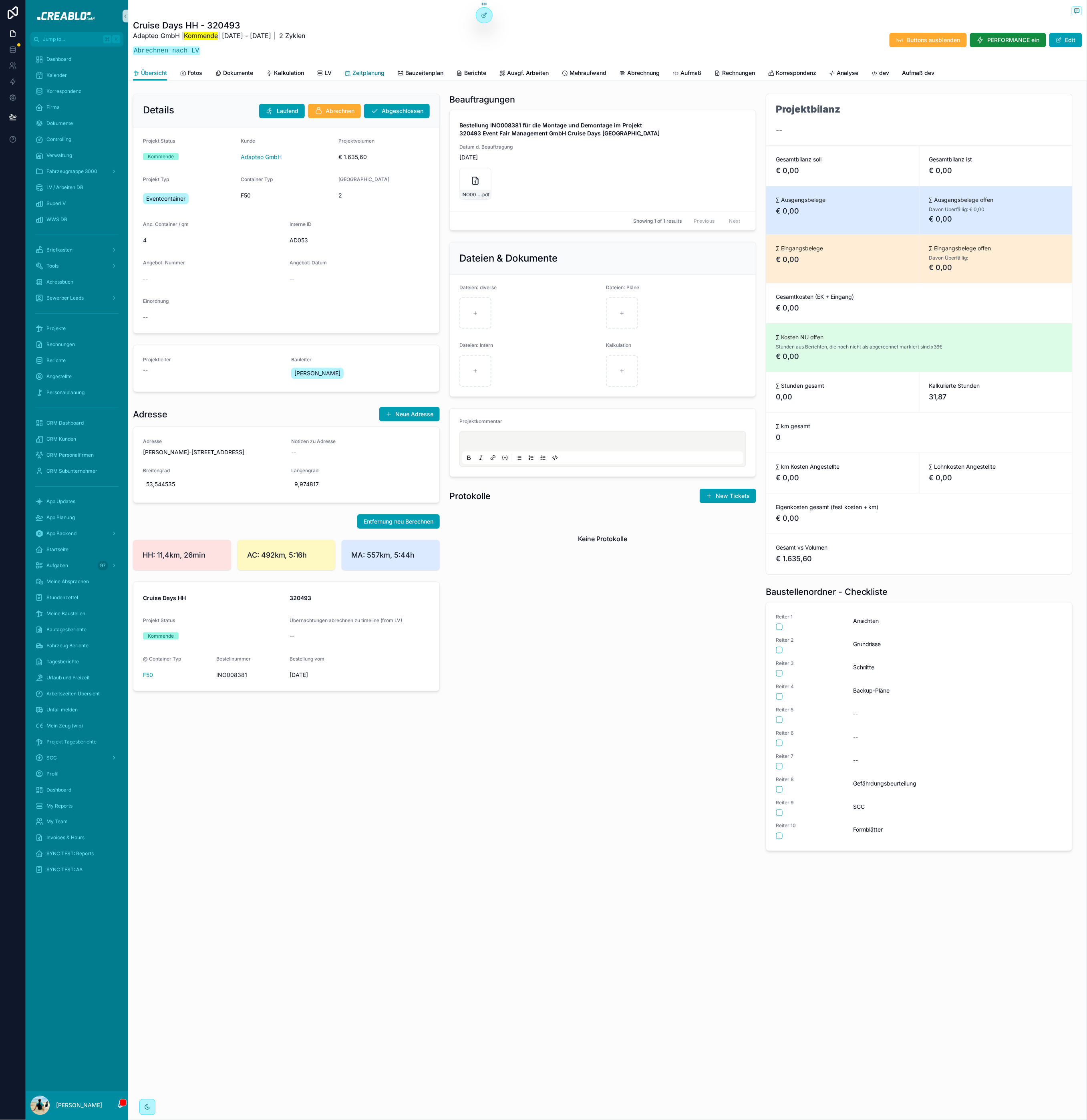
click at [344, 71] on icon "scrollable content" at bounding box center [347, 73] width 7 height 7
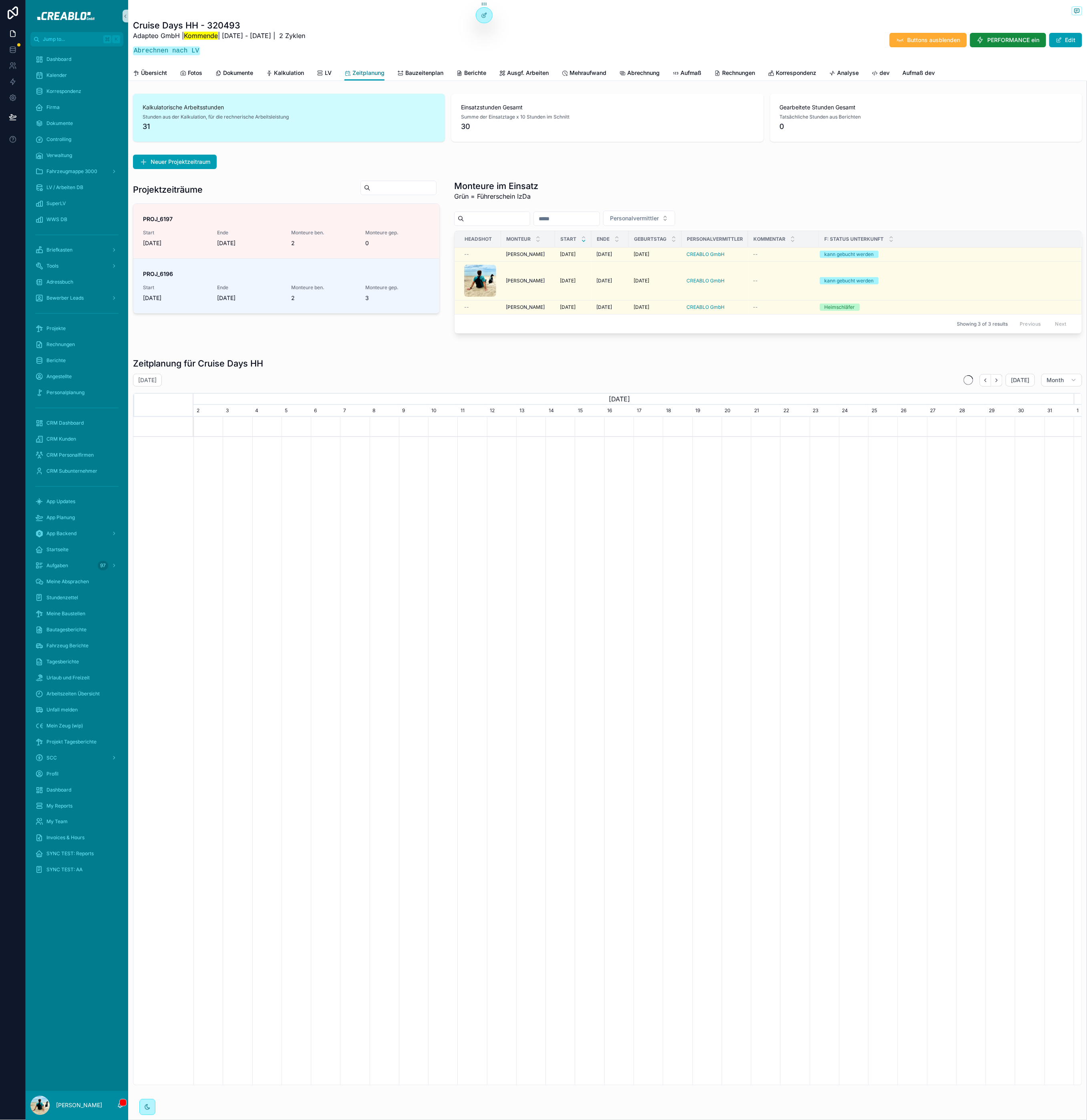
scroll to position [0, 880]
click at [578, 207] on div "Monteure im Einsatz Grün = Führerschein IzDa Personalvermittler Headshot Monteu…" at bounding box center [768, 257] width 628 height 153
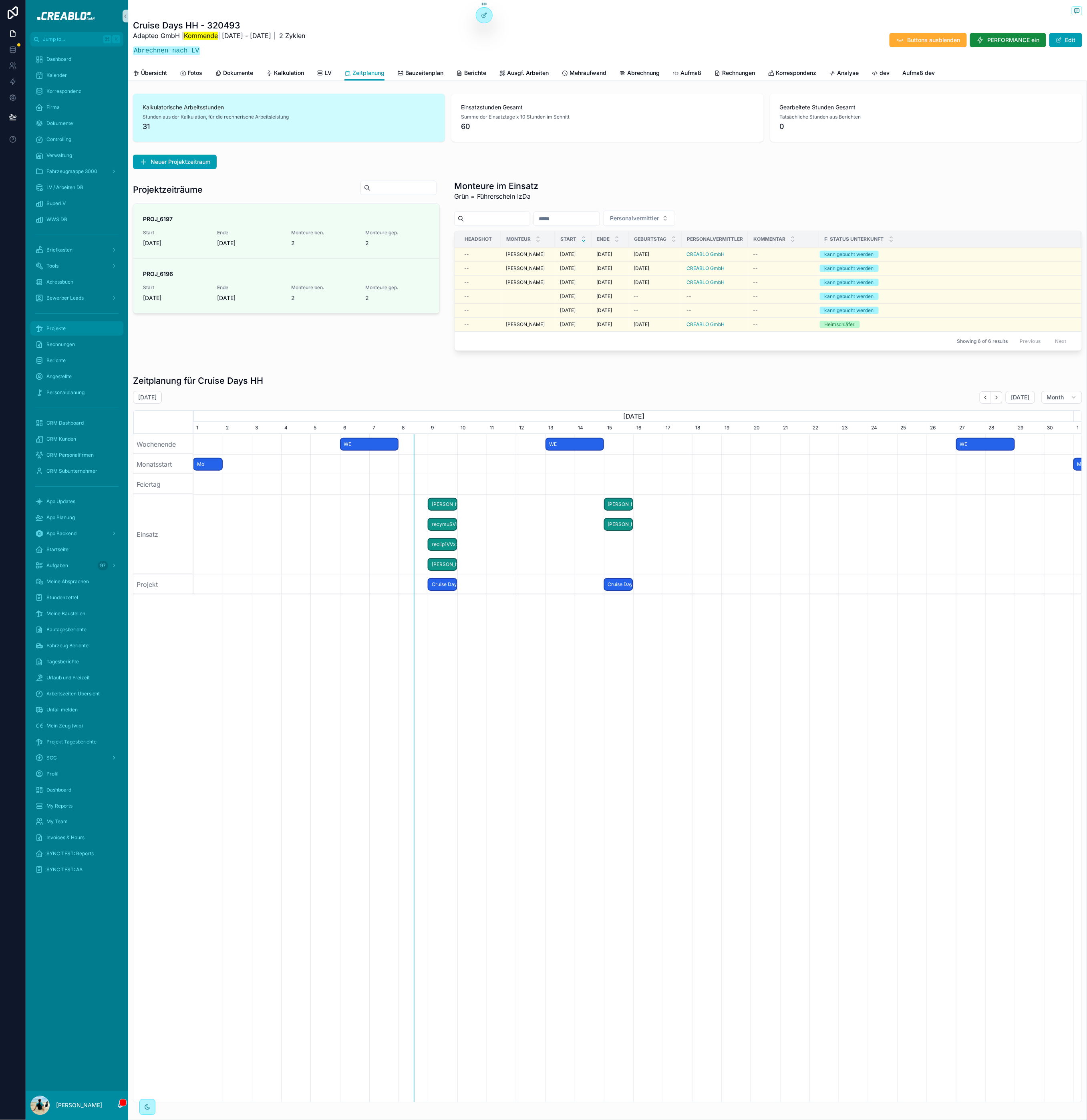
click at [69, 328] on div "Projekte" at bounding box center [77, 328] width 83 height 13
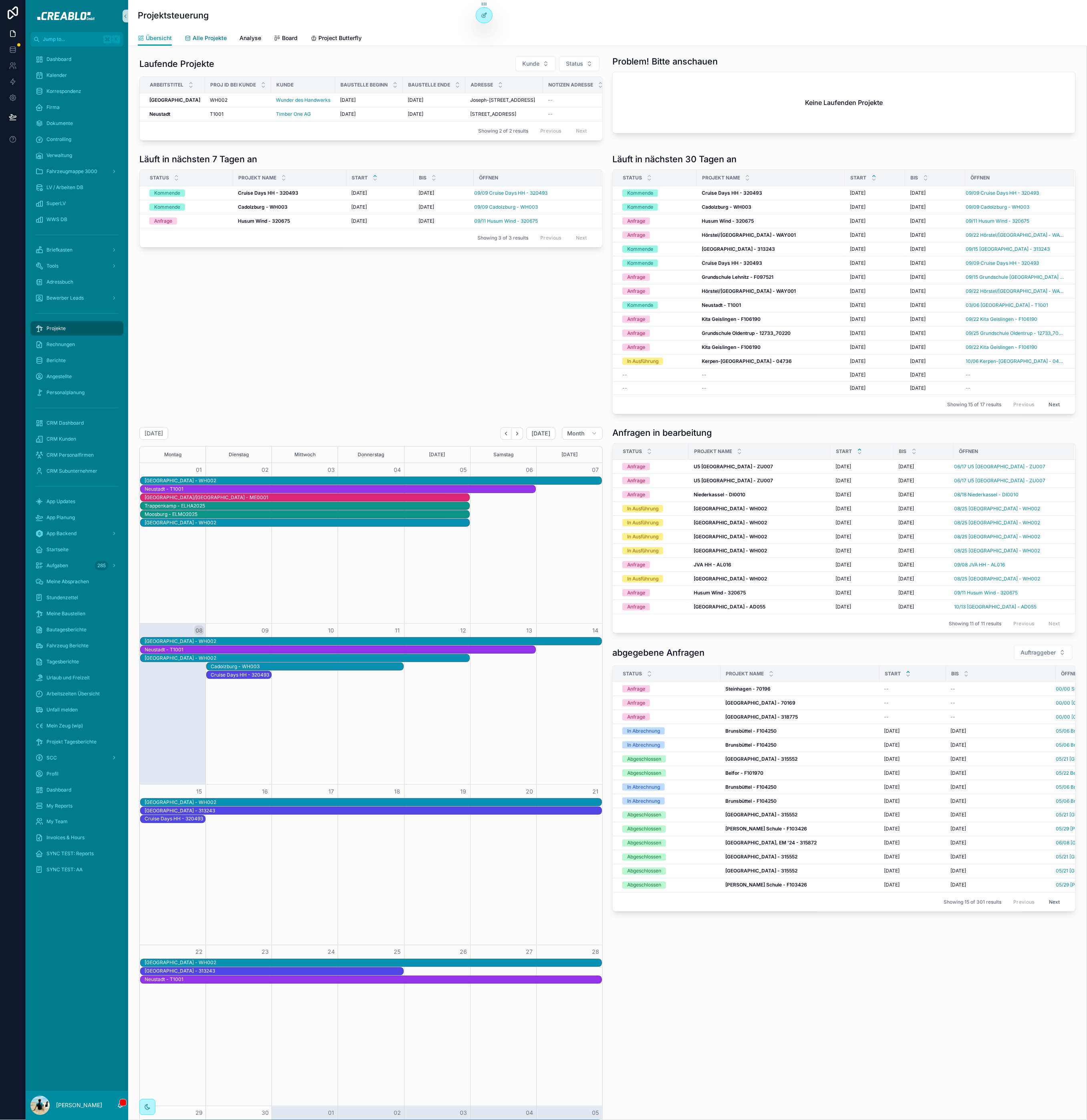
click at [210, 39] on span "Alle Projekte" at bounding box center [210, 38] width 34 height 8
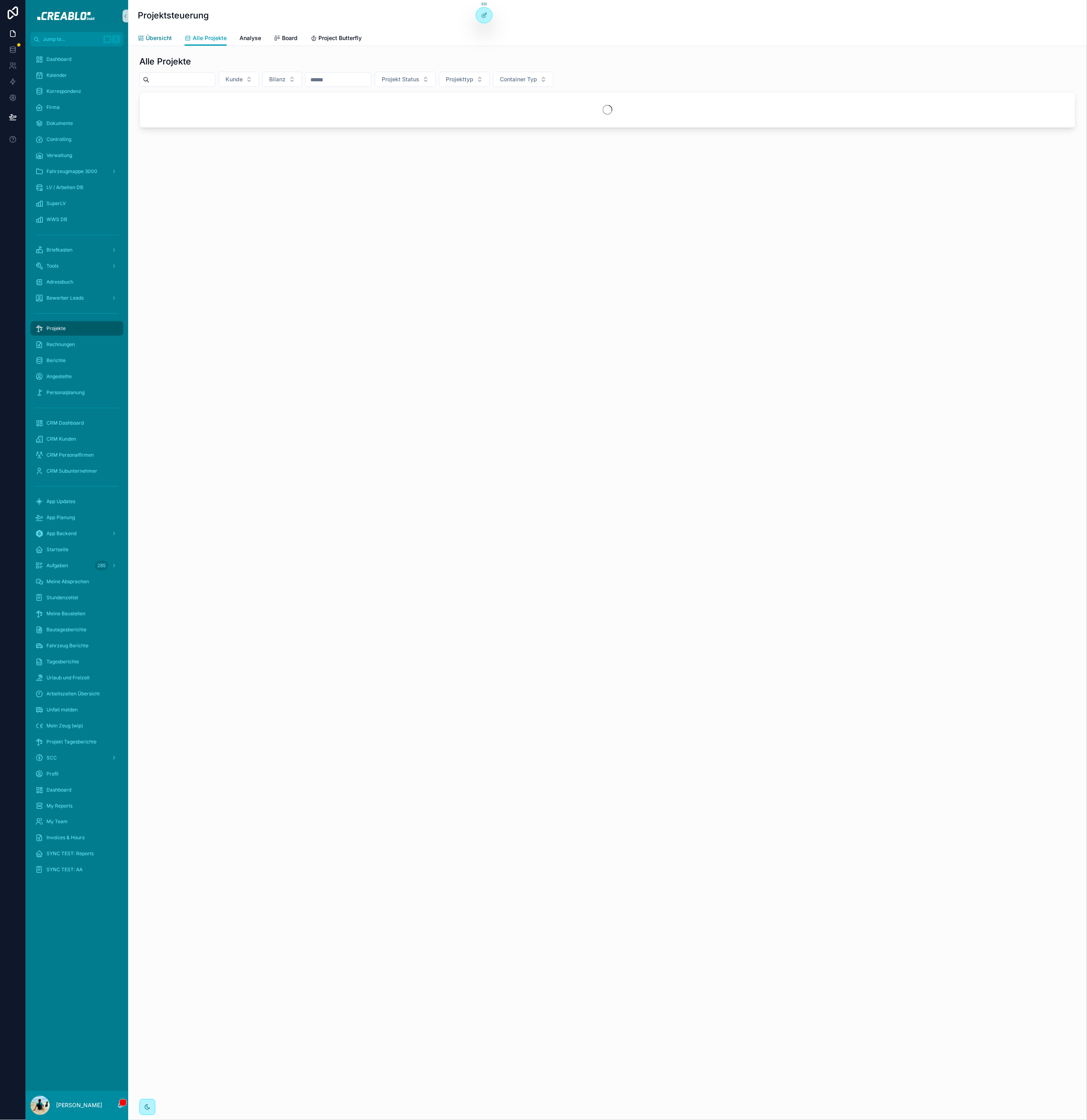
click at [161, 40] on span "Übersicht" at bounding box center [159, 38] width 26 height 8
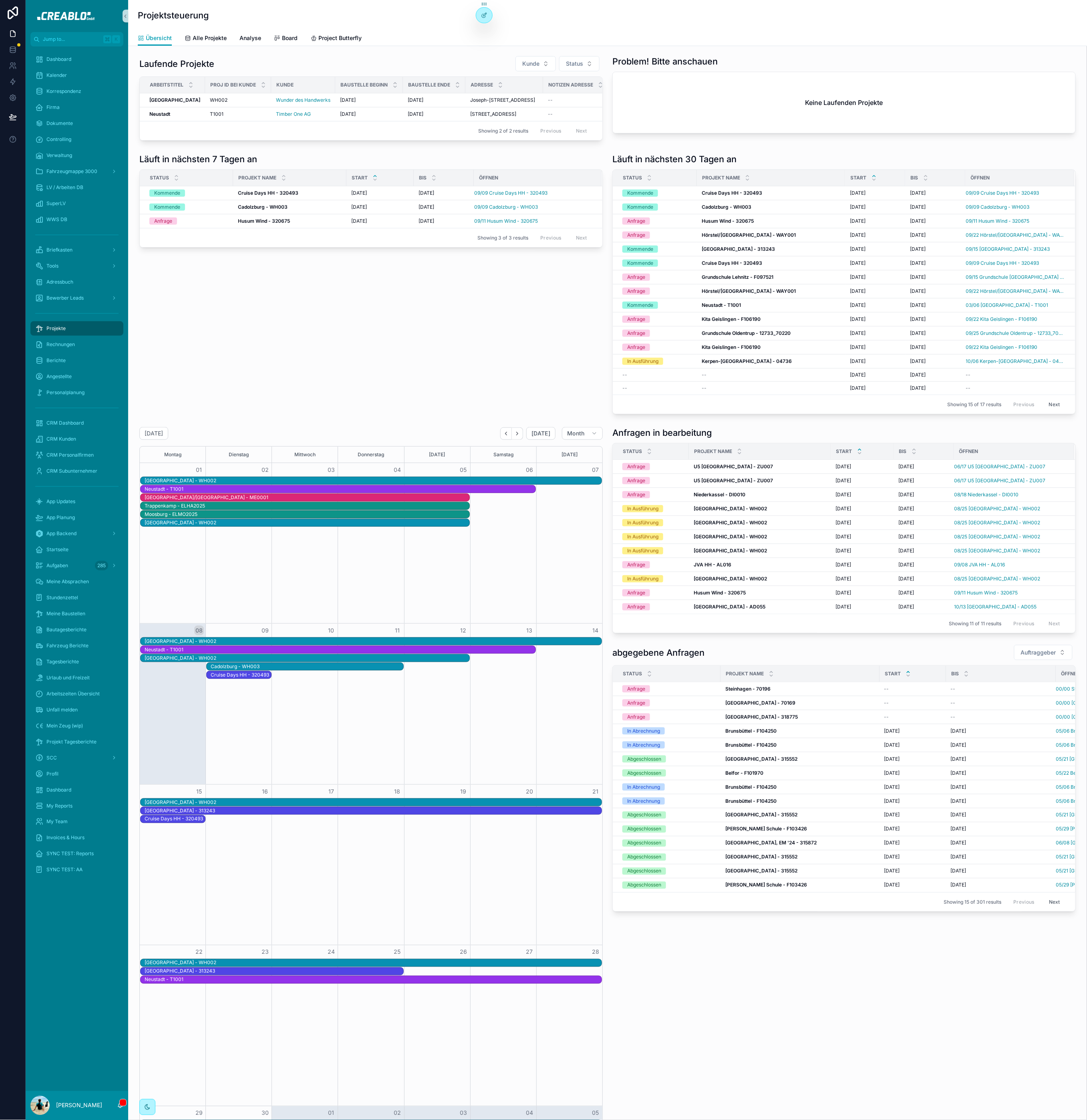
click at [203, 30] on div "Übersicht Alle Projekte Analyse Board Project Butterfly" at bounding box center [607, 38] width 940 height 15
click at [203, 33] on link "Alle Projekte" at bounding box center [206, 39] width 42 height 16
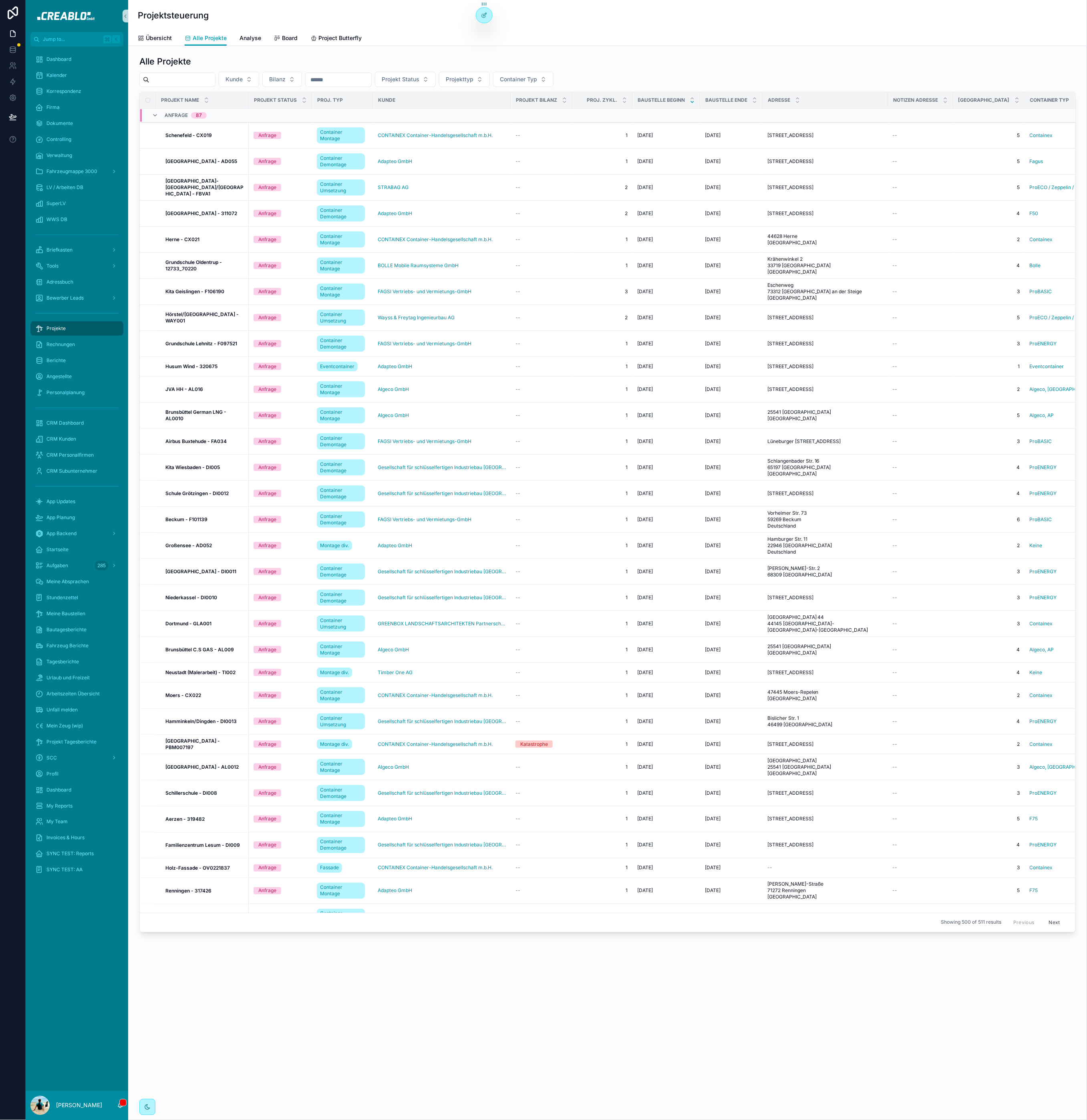
click at [207, 79] on input "scrollable content" at bounding box center [182, 80] width 66 height 11
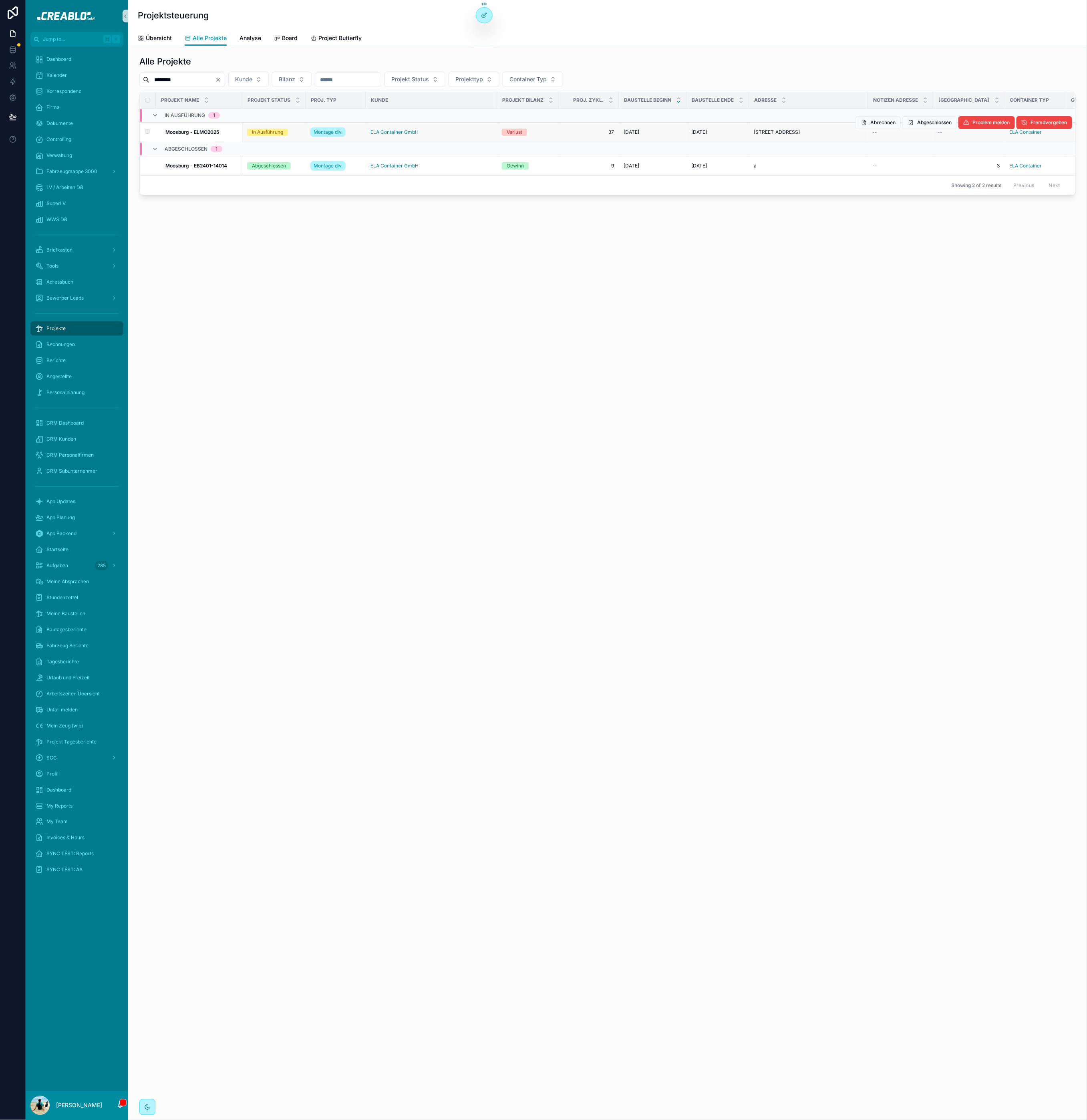
type input "********"
click at [200, 135] on strong "Moosburg - ELMO2025" at bounding box center [192, 132] width 53 height 6
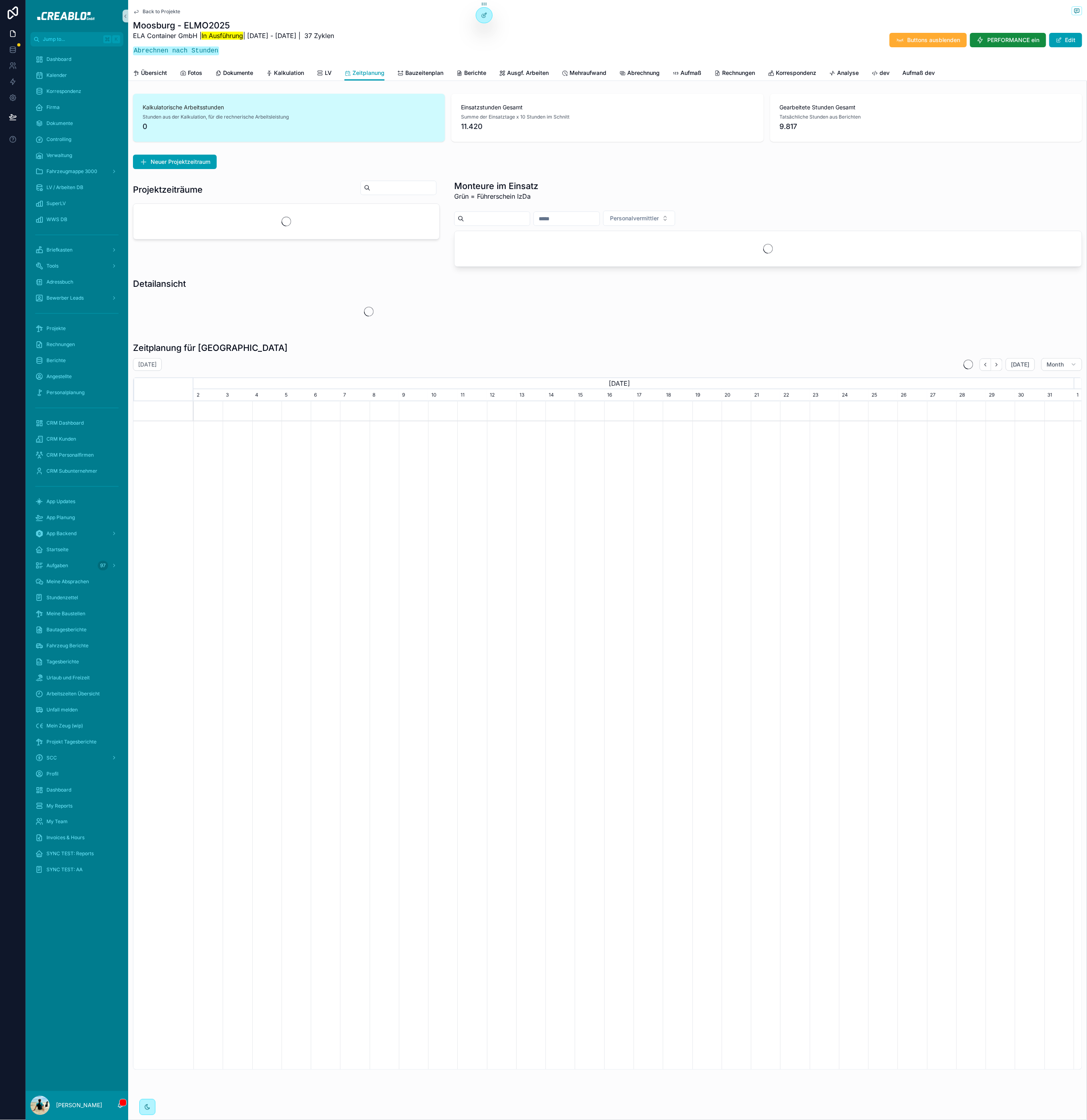
scroll to position [0, 880]
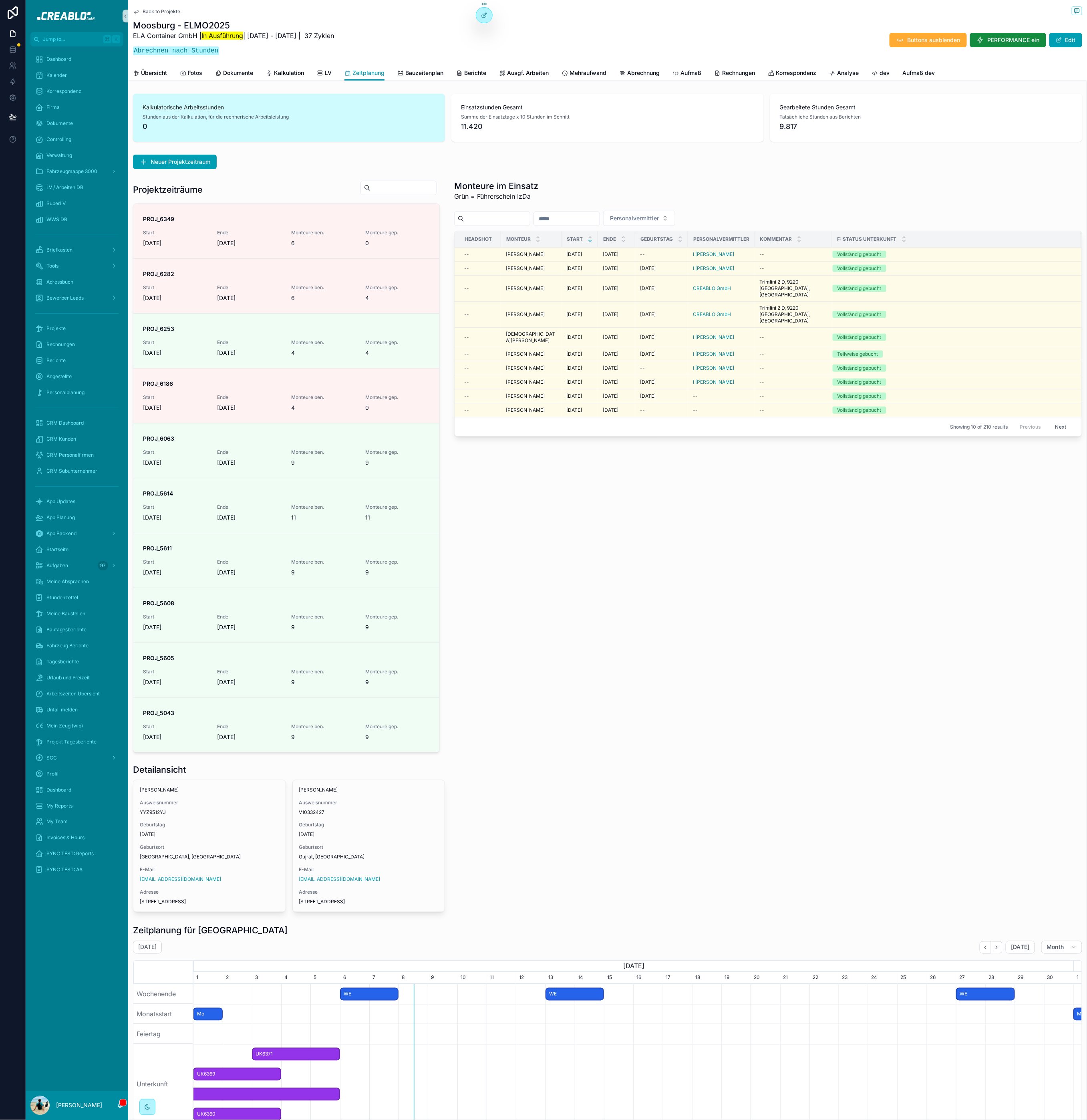
click at [517, 758] on div "Neuer Projektzeitraum Projektzeiträume PROJ_6349 Start [DATE] Ende [DATE] Monte…" at bounding box center [608, 533] width 959 height 764
